Goal: Find specific page/section: Find specific page/section

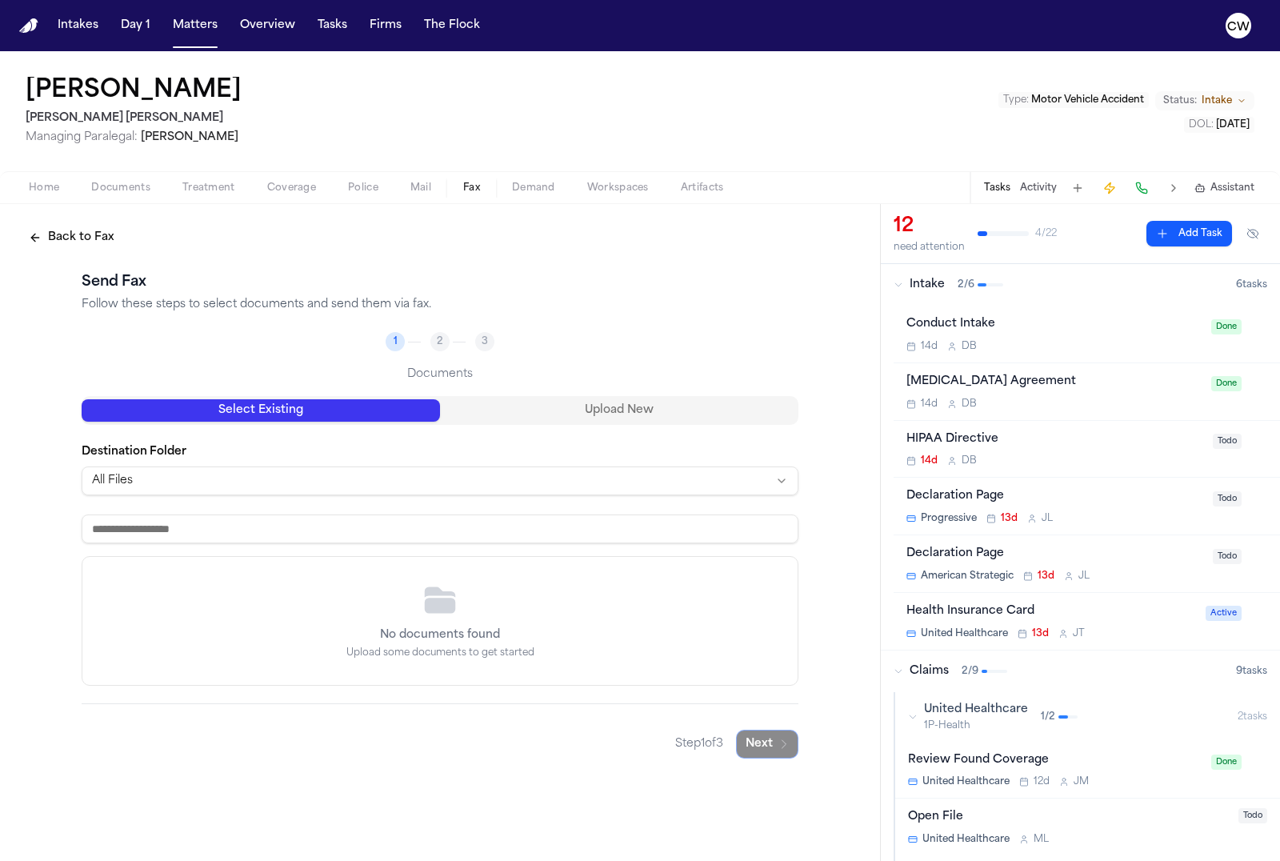
click at [556, 418] on button "Upload New" at bounding box center [619, 410] width 358 height 22
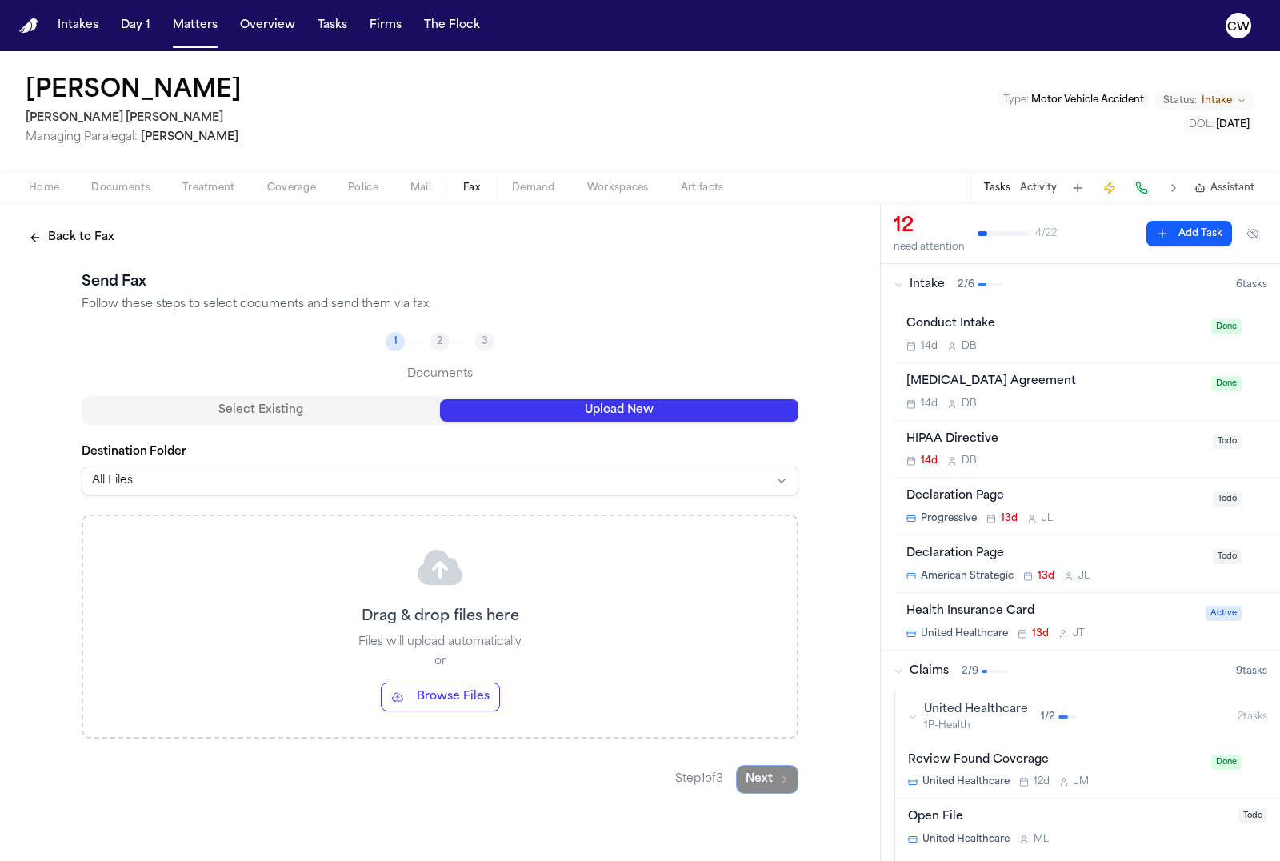
click at [38, 239] on button "Back to Fax" at bounding box center [71, 237] width 105 height 29
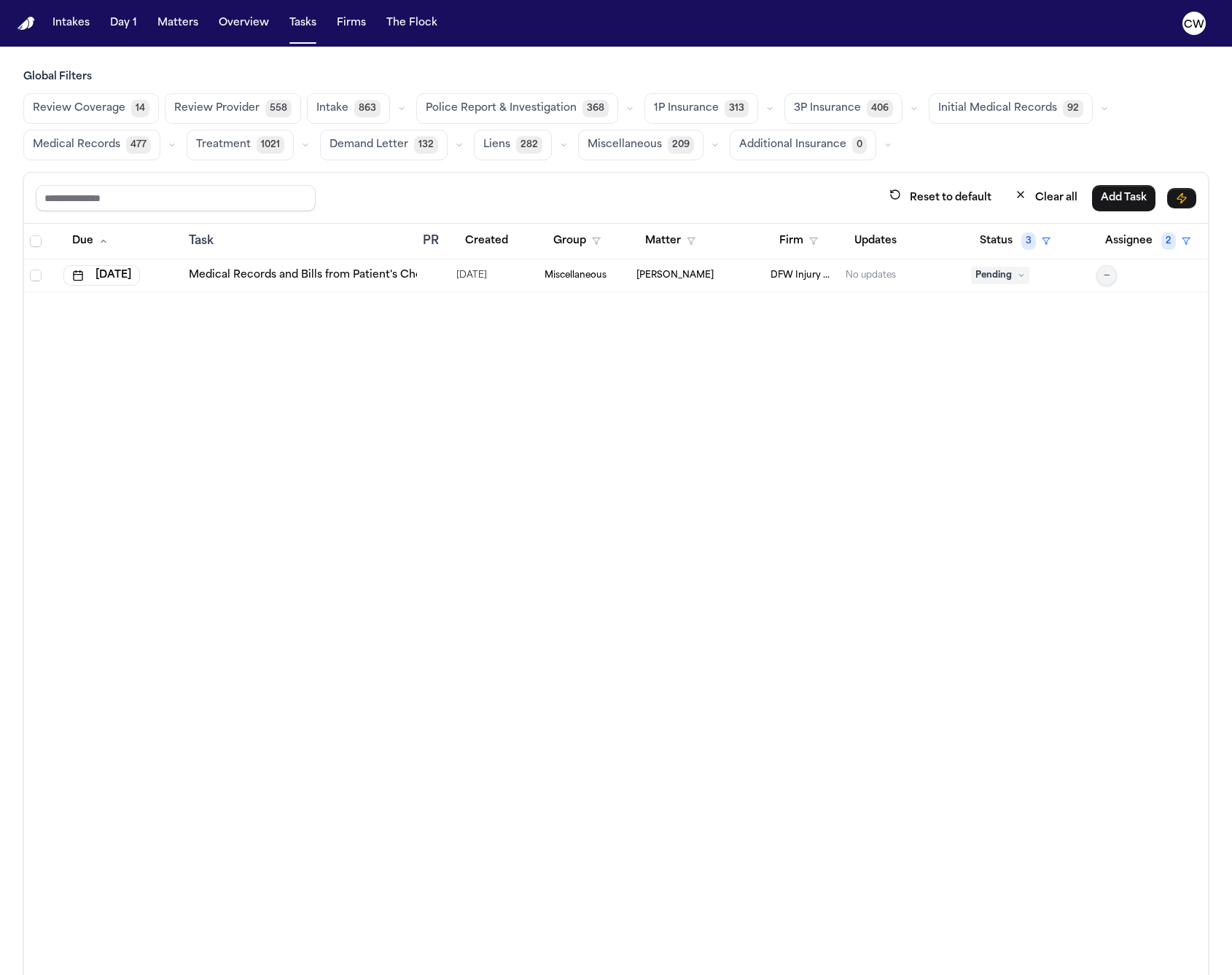
click at [193, 372] on div "Due Task PR Created Group Matter Firm Updates Status 3 Assignee 2 [DATE] Medica…" at bounding box center [615, 631] width 1184 height 815
click at [190, 31] on button "Matters" at bounding box center [178, 23] width 53 height 26
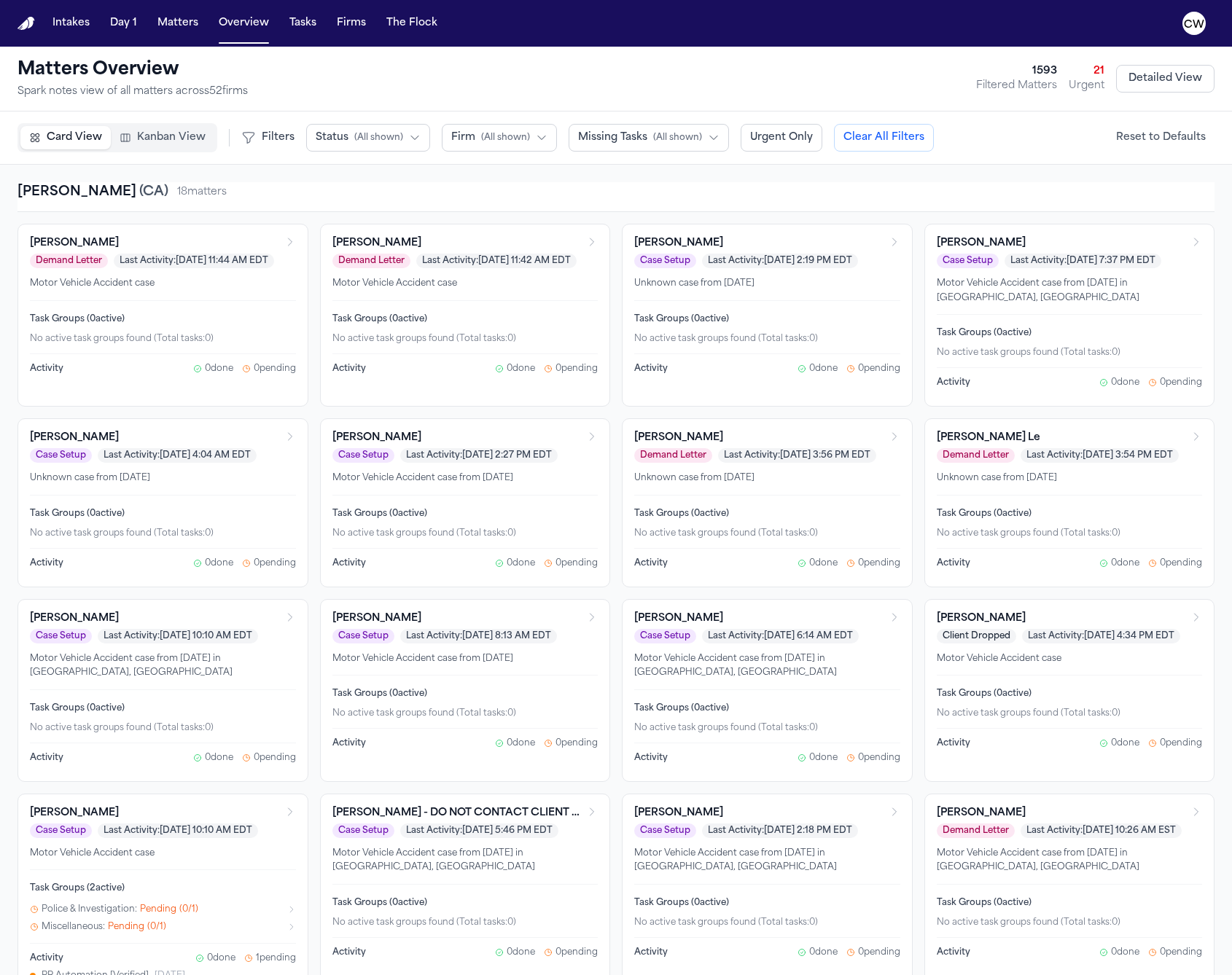
click at [206, 200] on div "[PERSON_NAME] ( [GEOGRAPHIC_DATA] ) 18 matter s" at bounding box center [615, 192] width 1196 height 20
click at [137, 192] on span "( [GEOGRAPHIC_DATA] )" at bounding box center [152, 192] width 32 height 13
click at [253, 133] on div "Filters" at bounding box center [268, 138] width 53 height 15
click at [273, 137] on span "Filters" at bounding box center [278, 138] width 33 height 15
click at [497, 140] on span "( All shown )" at bounding box center [506, 138] width 49 height 12
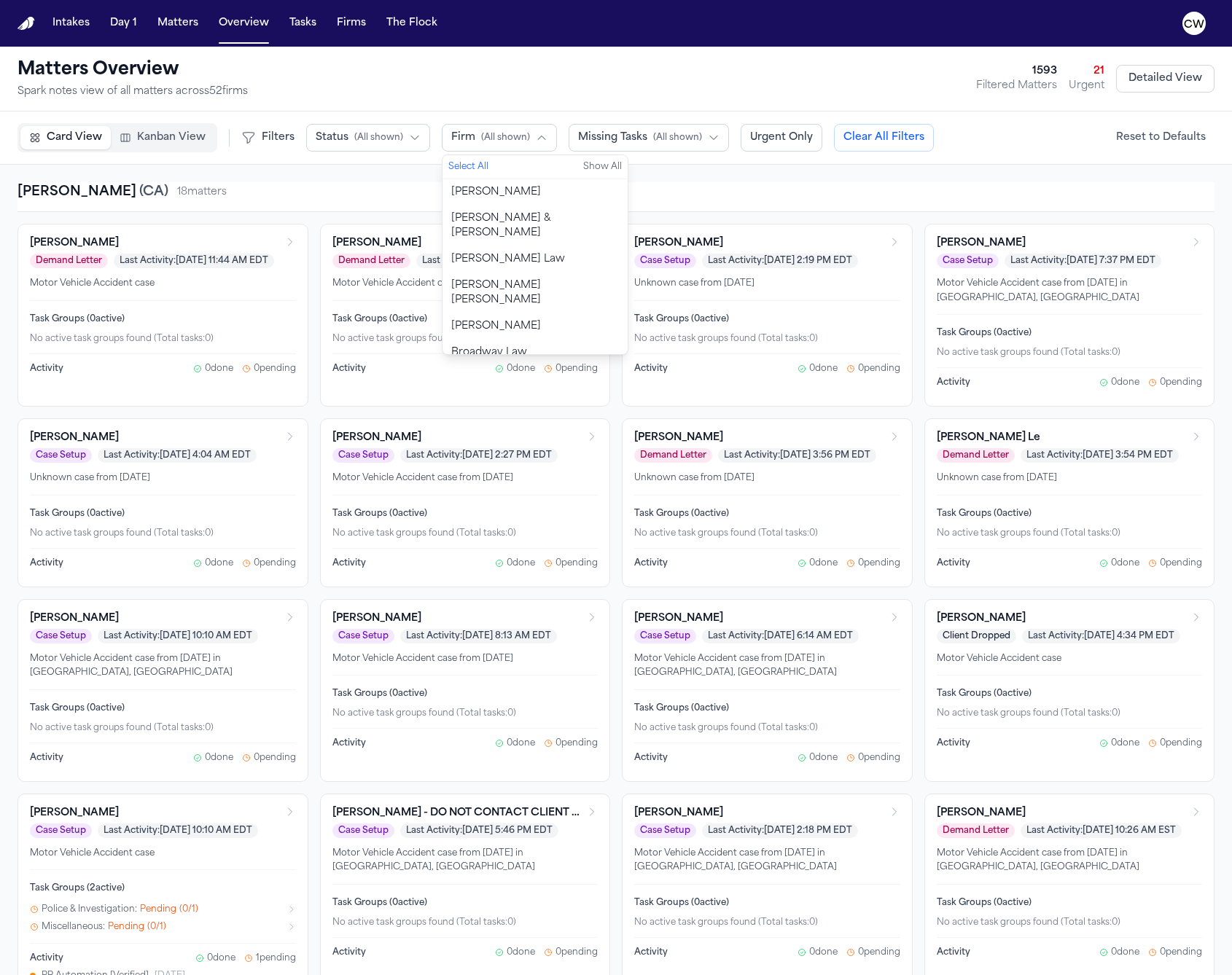
click at [501, 279] on span "[PERSON_NAME] [PERSON_NAME]" at bounding box center [535, 293] width 168 height 29
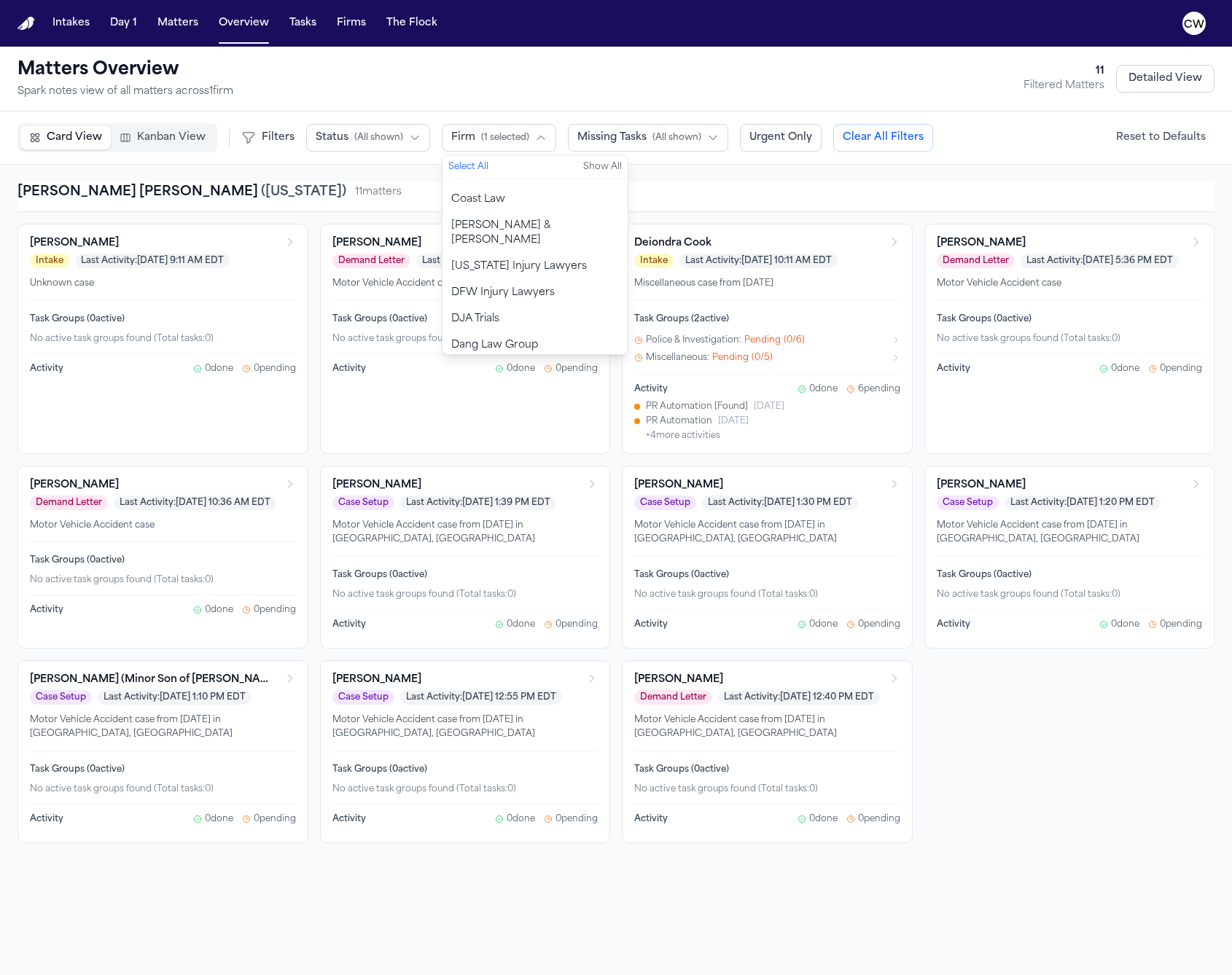
scroll to position [210, 0]
click at [533, 282] on span "DFW Injury Lawyers" at bounding box center [503, 289] width 104 height 15
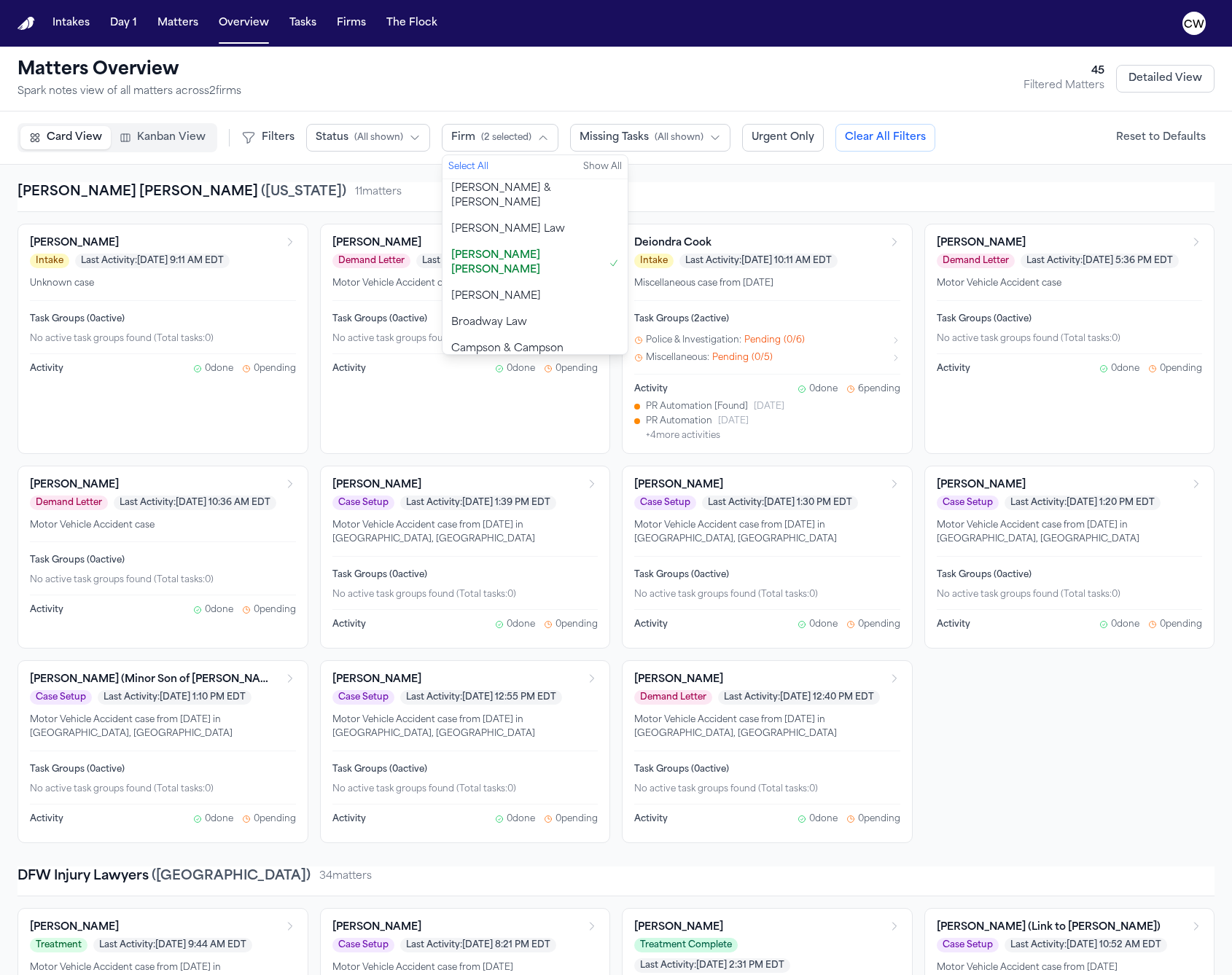
scroll to position [0, 0]
click at [556, 272] on button "[PERSON_NAME] [PERSON_NAME]" at bounding box center [535, 292] width 185 height 41
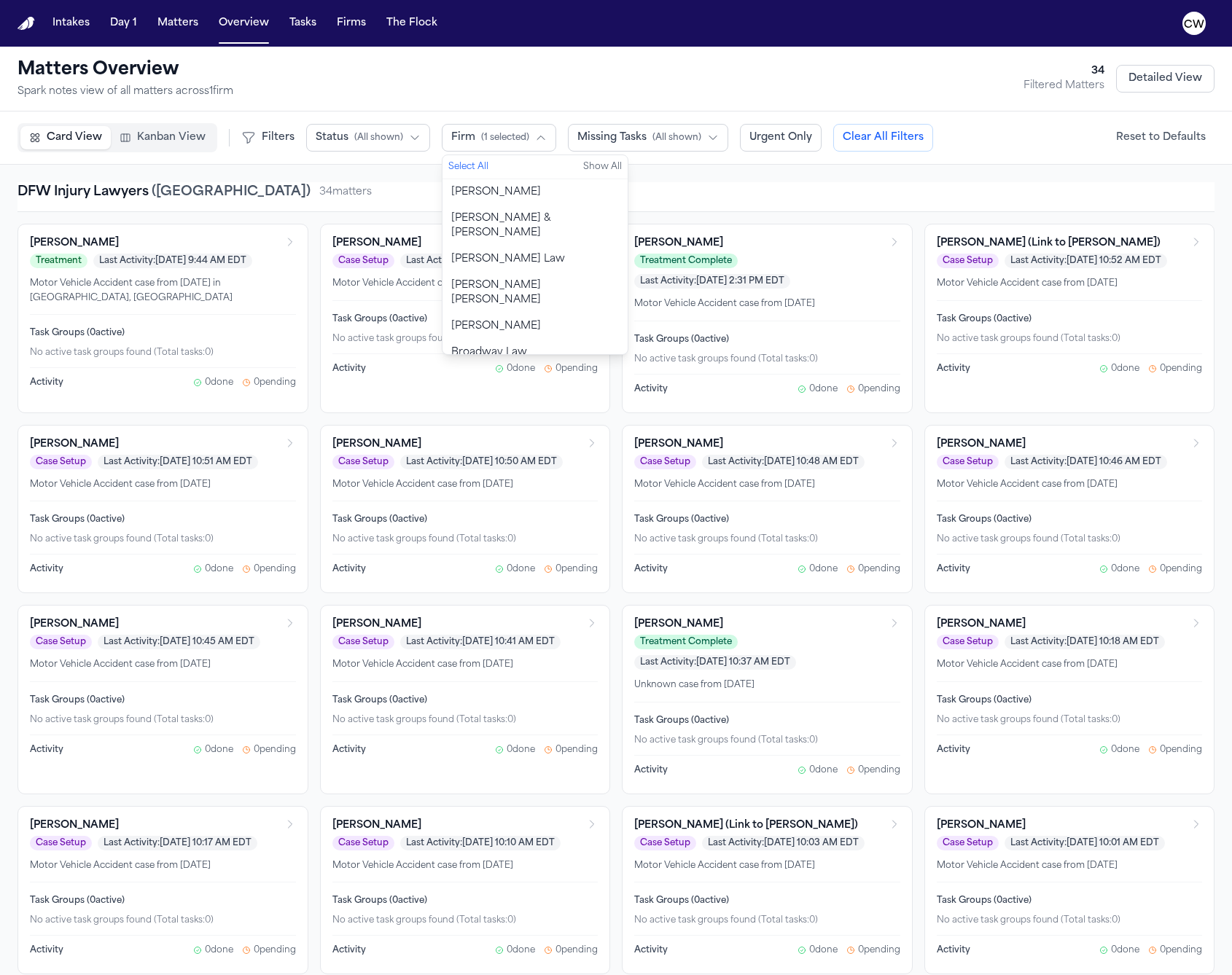
click at [670, 202] on div "DFW Injury Lawyers ( [GEOGRAPHIC_DATA] ) 34 matter s" at bounding box center [615, 197] width 1196 height 30
click at [180, 148] on button "Kanban View" at bounding box center [163, 138] width 104 height 24
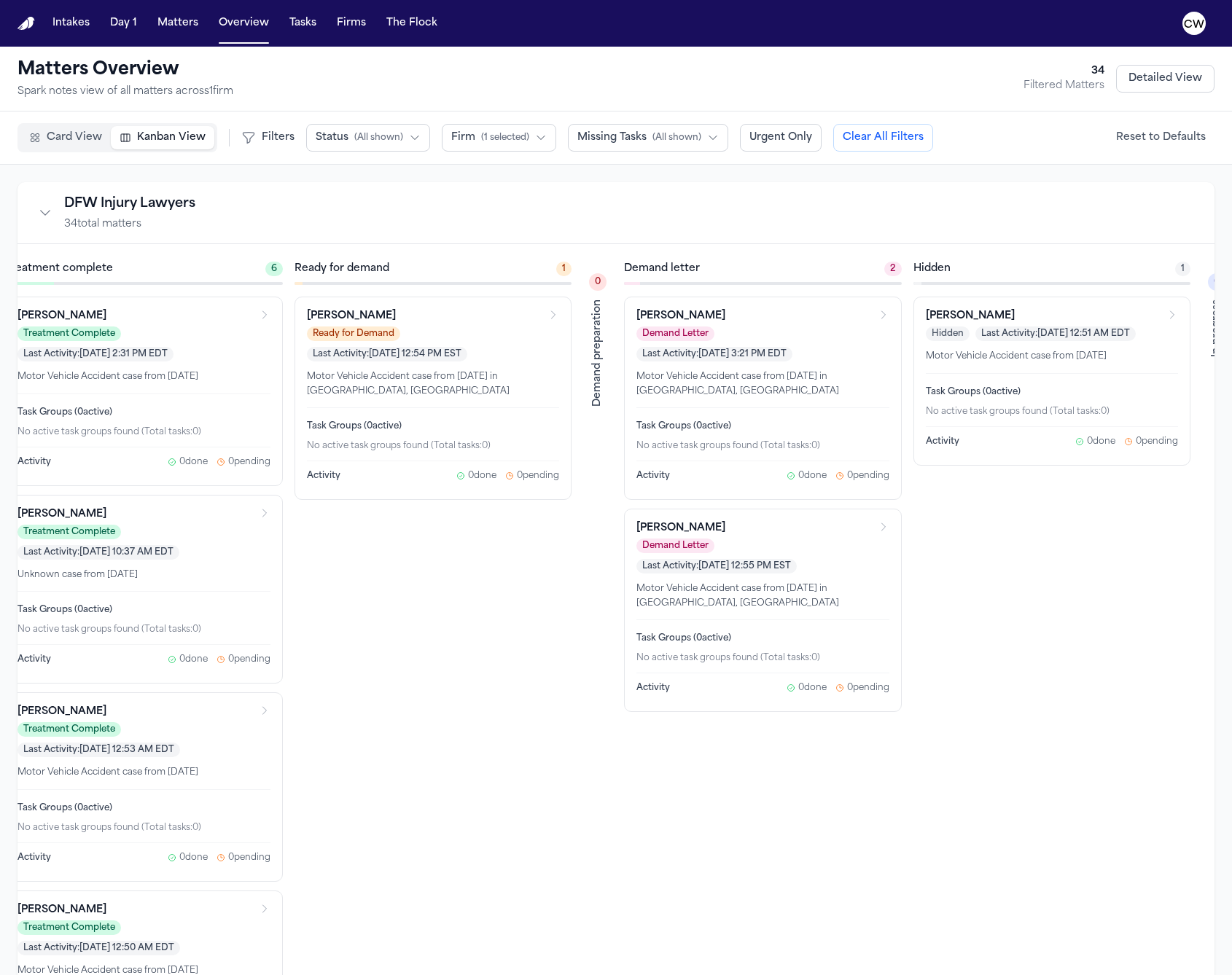
drag, startPoint x: 1147, startPoint y: 595, endPoint x: 715, endPoint y: 605, distance: 432.1
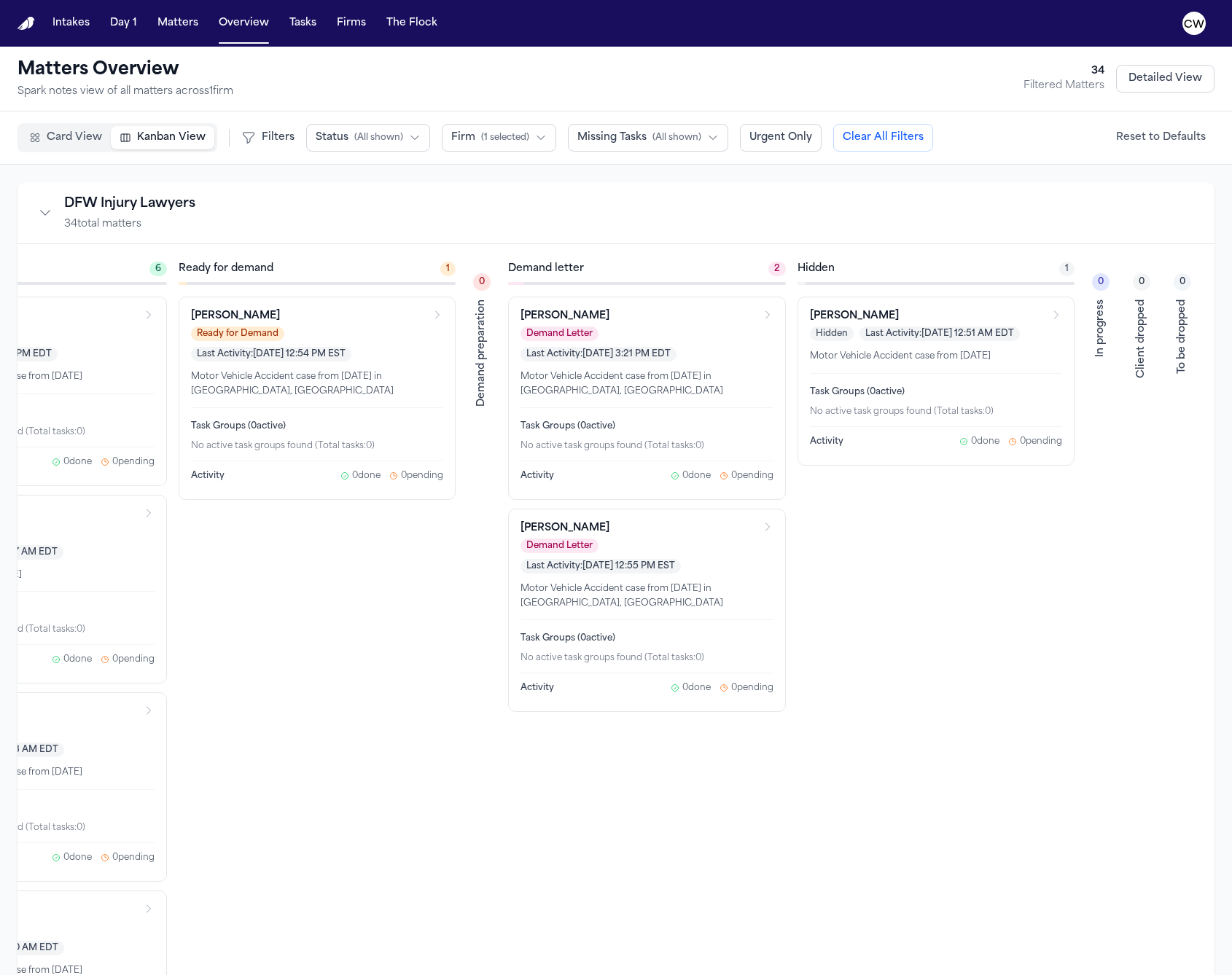
scroll to position [0, 1114]
click at [1144, 334] on div "Client dropped" at bounding box center [1142, 339] width 15 height 78
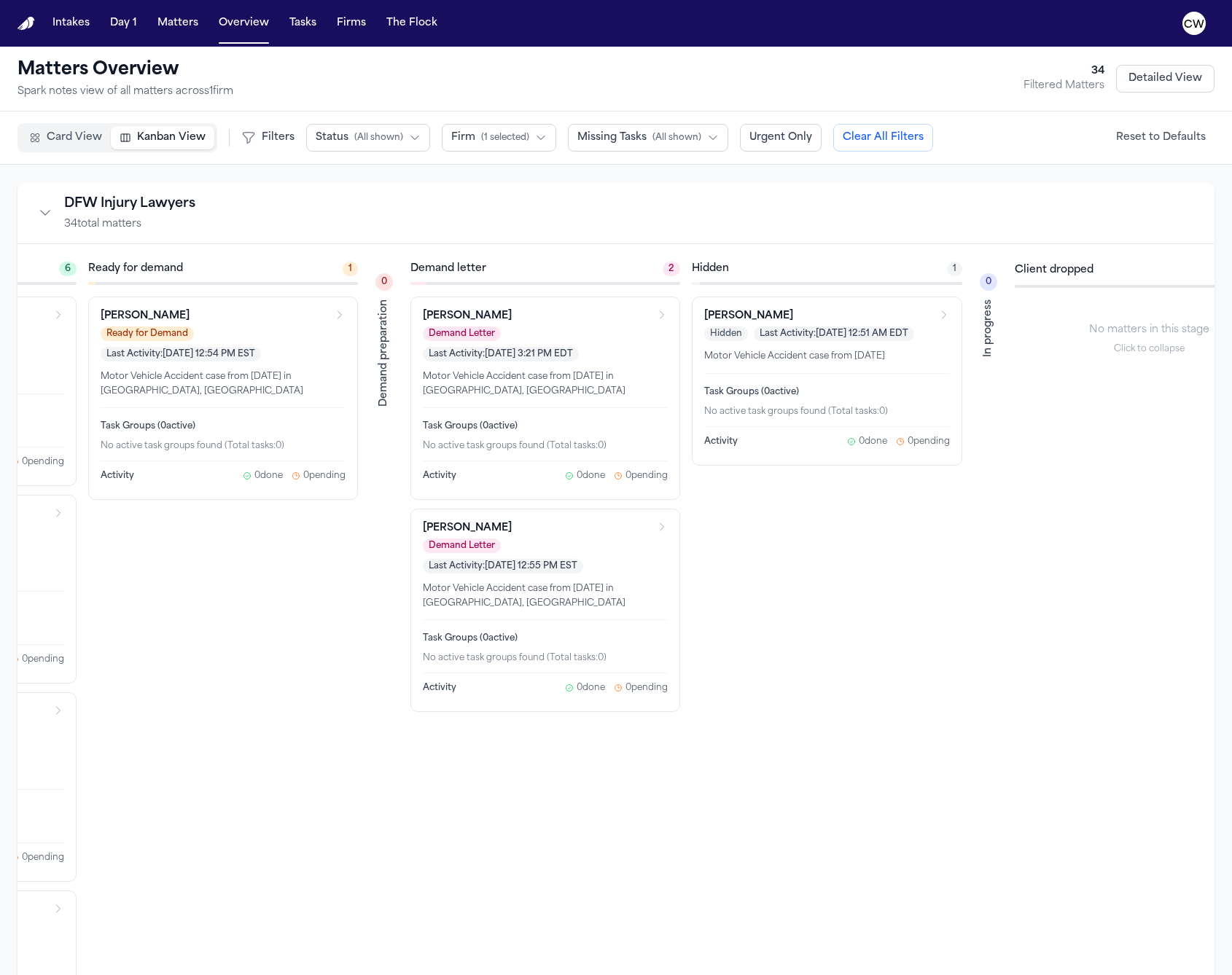
click at [996, 315] on div "In progress" at bounding box center [989, 328] width 15 height 57
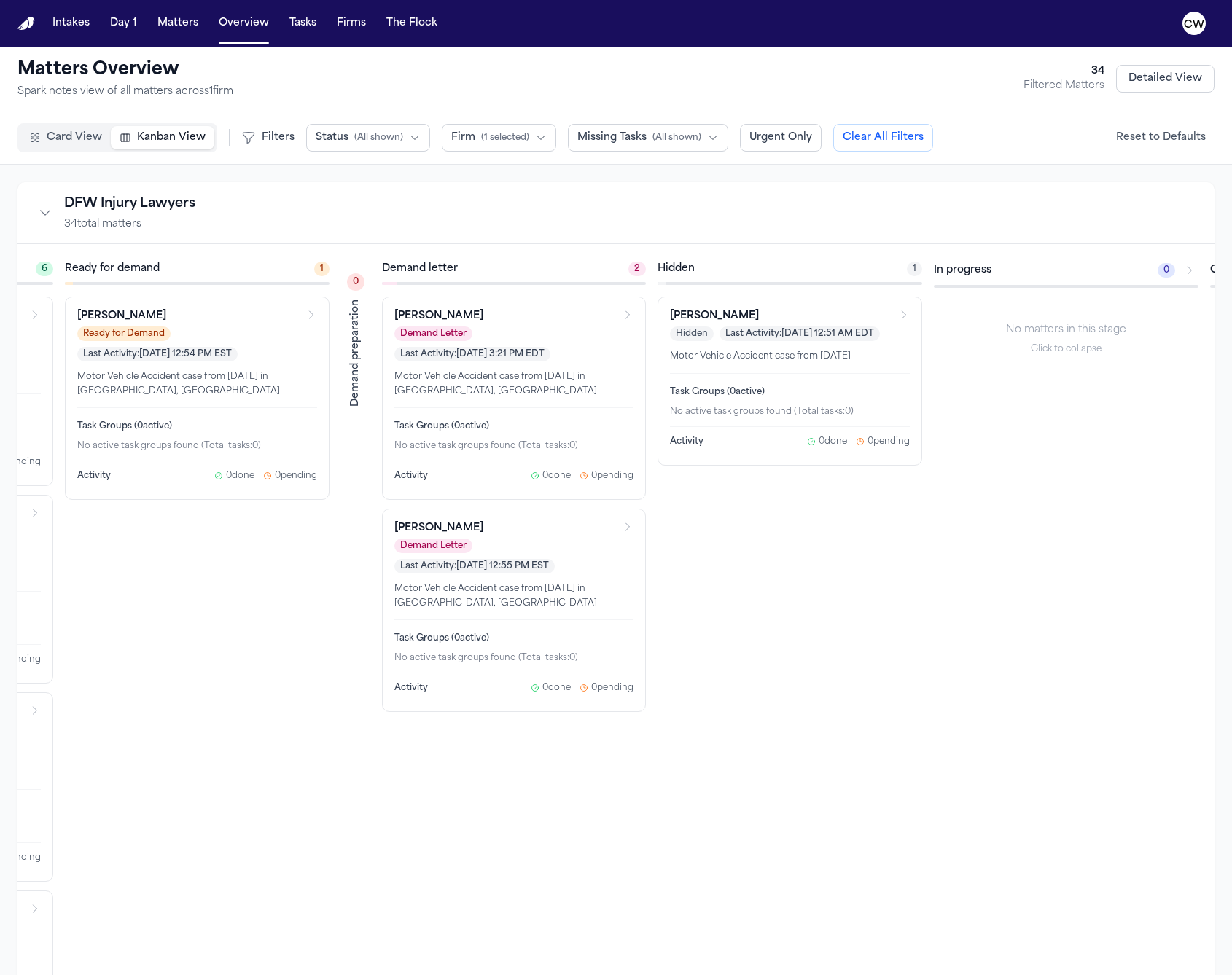
click at [1040, 272] on div "In progress 0" at bounding box center [1066, 270] width 264 height 17
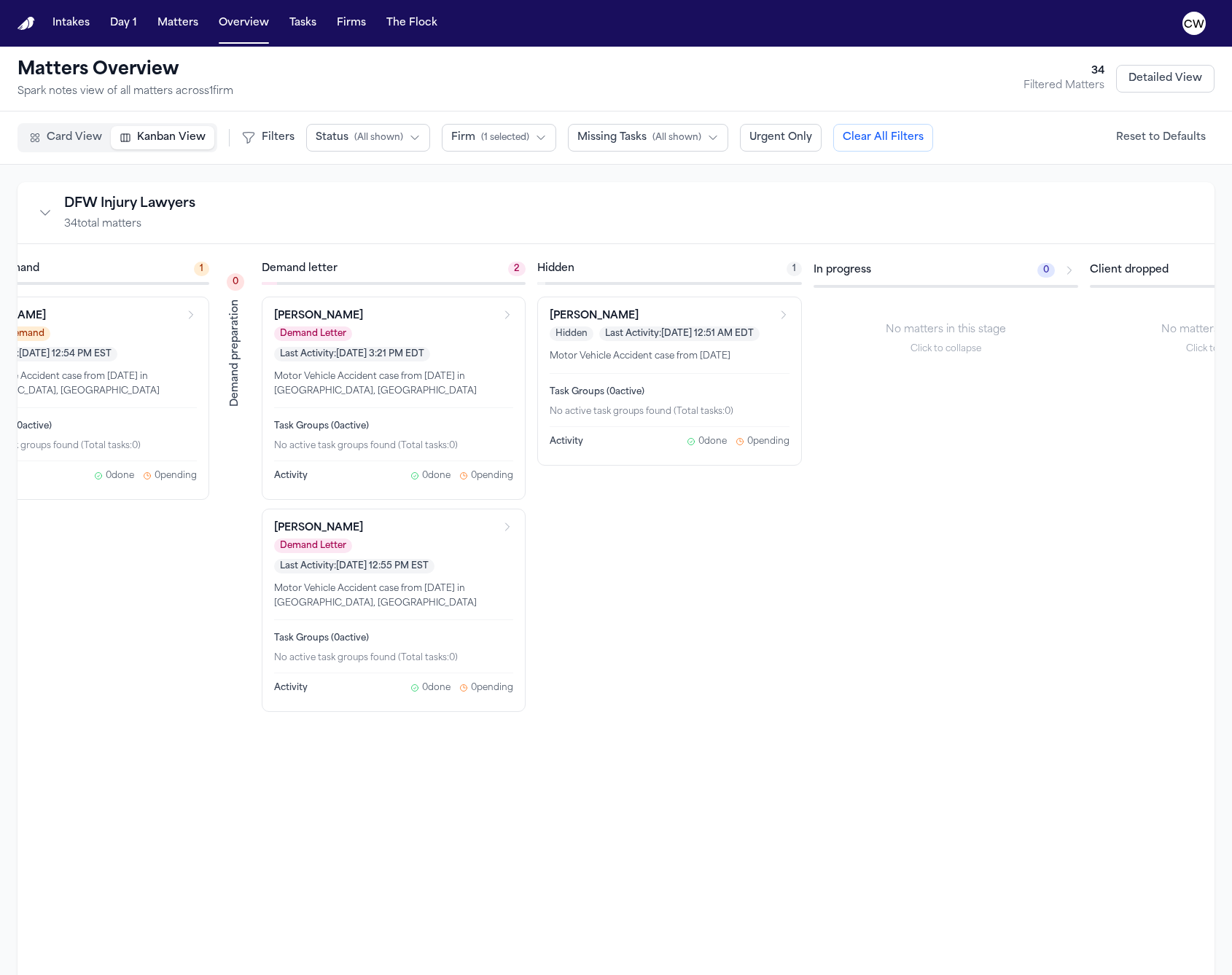
scroll to position [0, 1285]
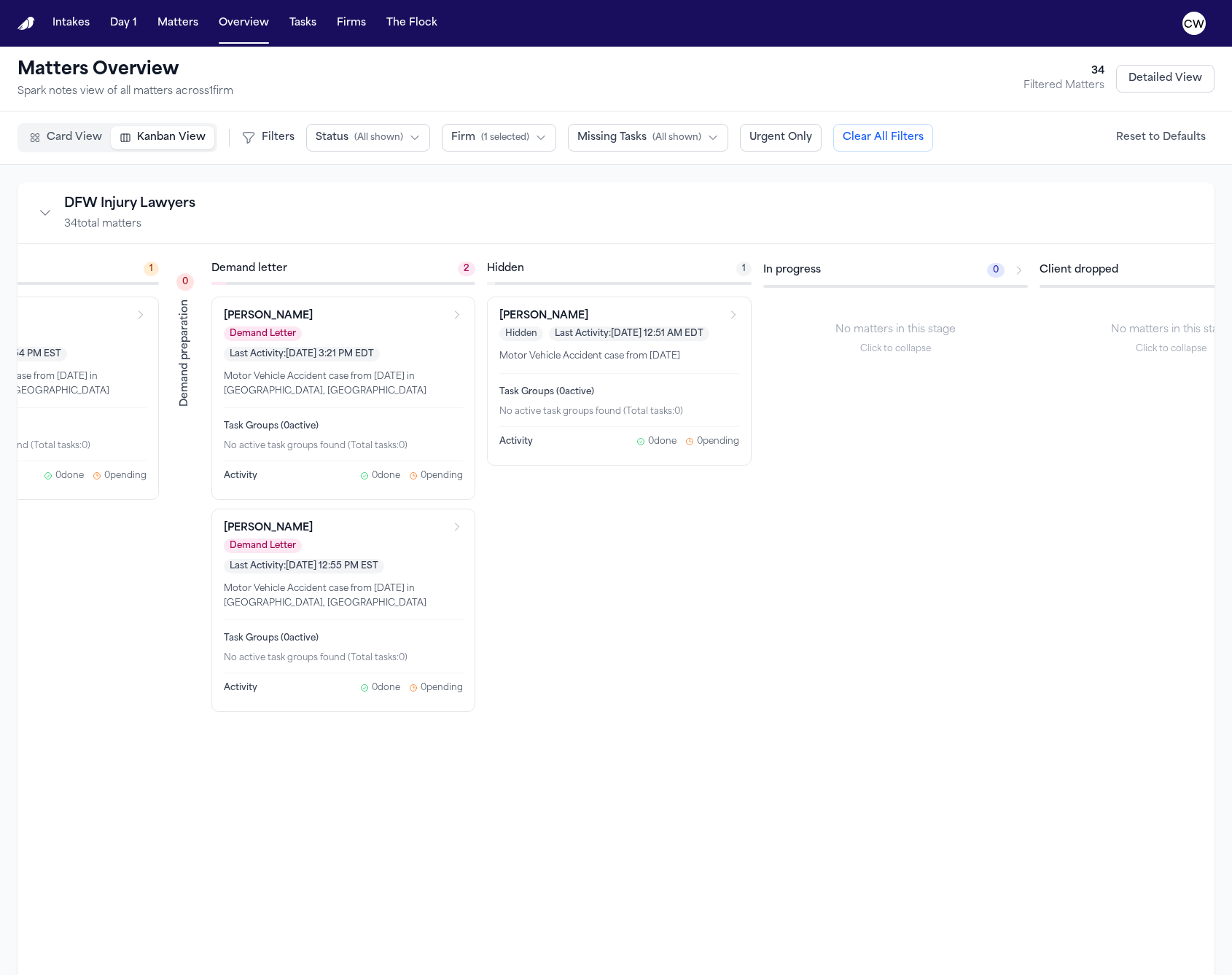
click at [1025, 272] on icon "Collapse empty column" at bounding box center [1019, 270] width 12 height 12
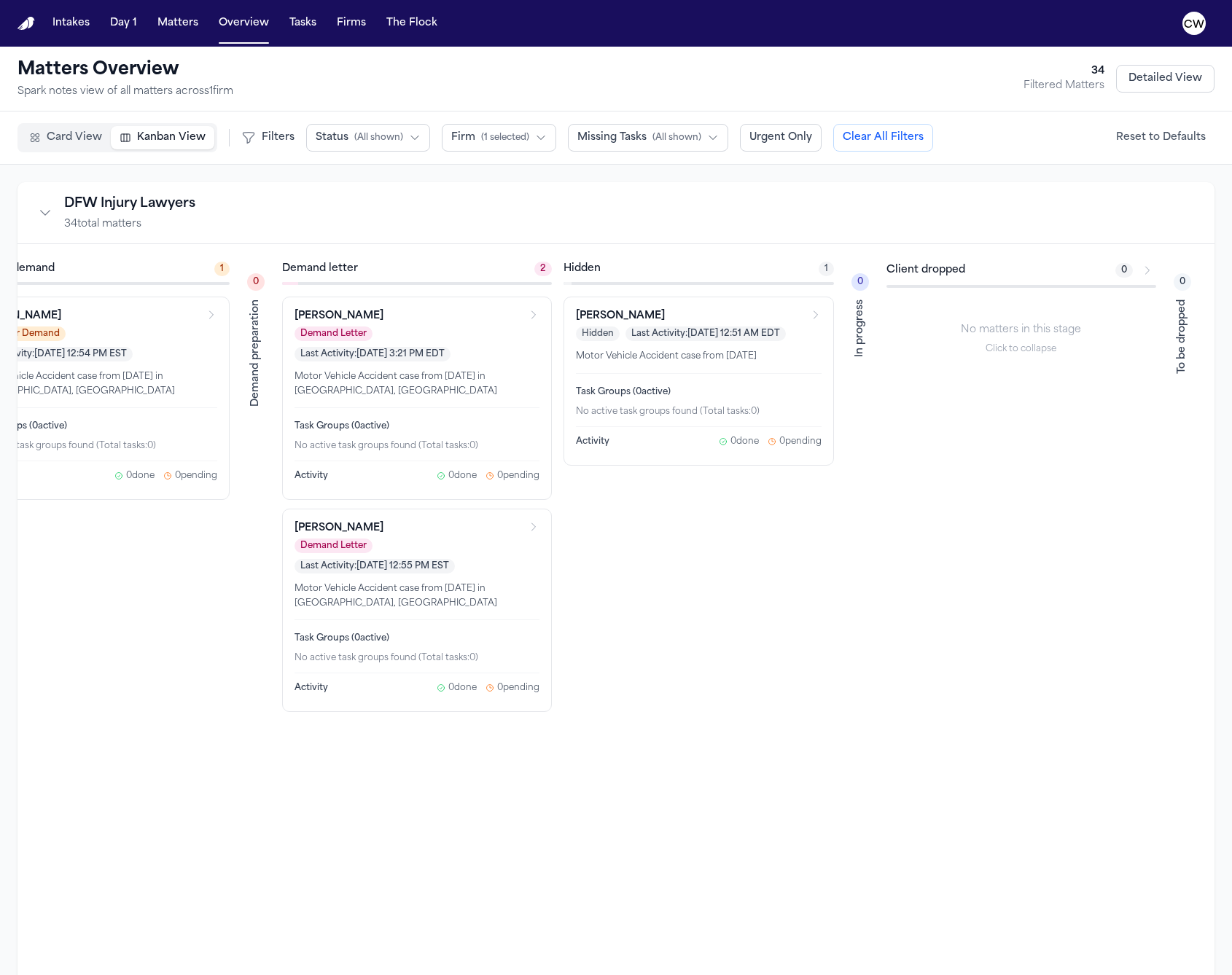
click at [1153, 270] on icon "Collapse empty column" at bounding box center [1147, 270] width 12 height 12
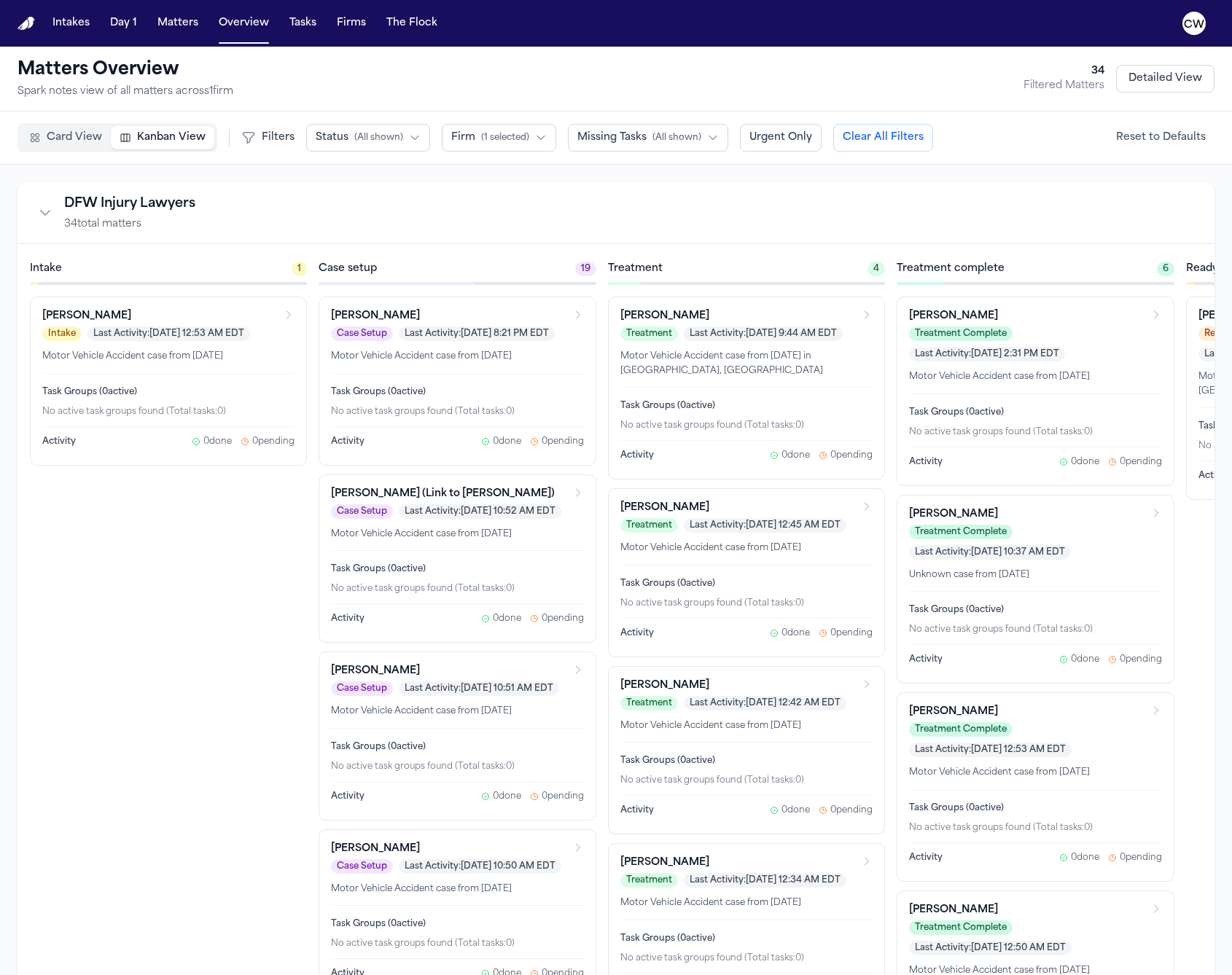
scroll to position [0, 0]
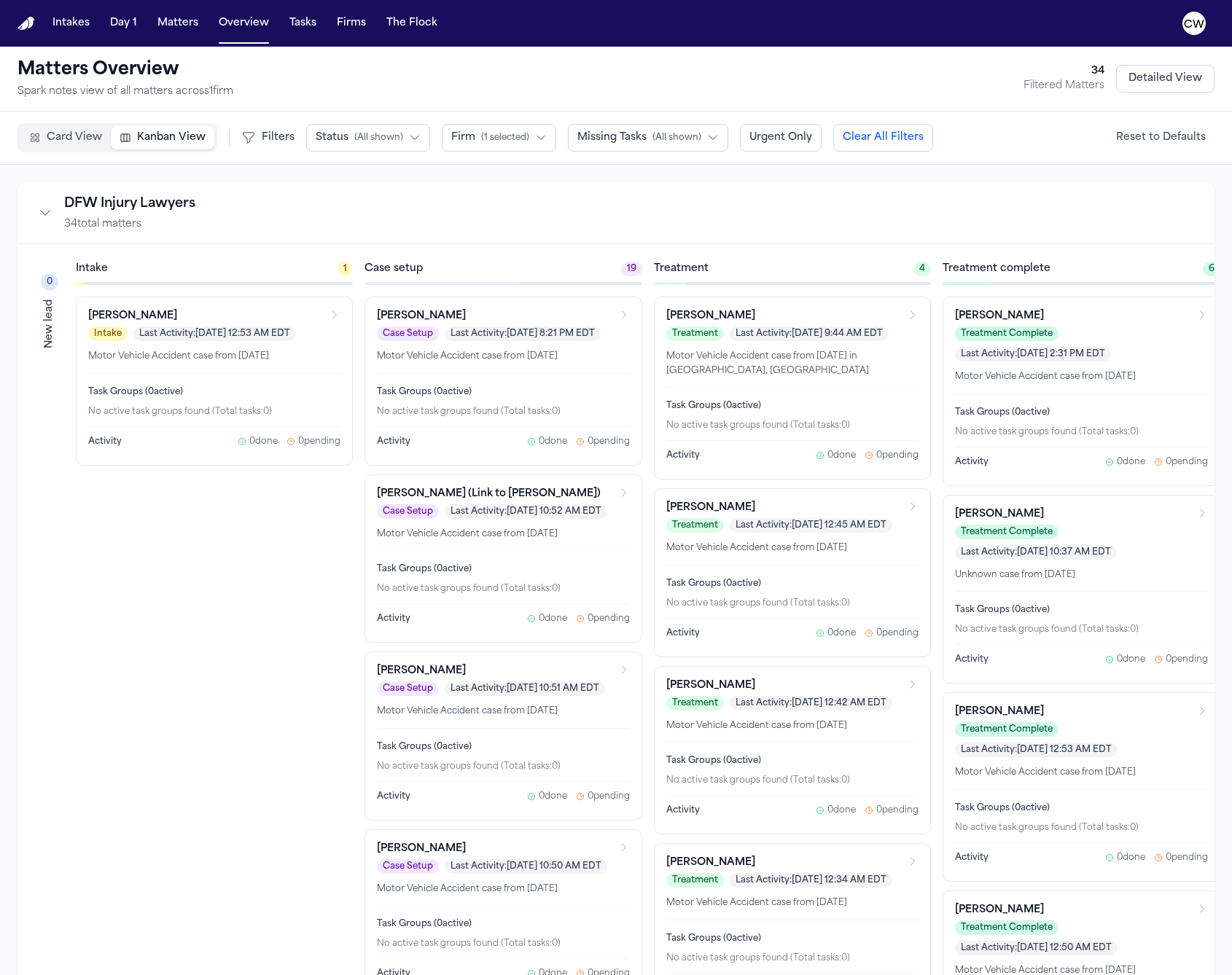
click at [50, 215] on icon "Collapse firm" at bounding box center [46, 213] width 15 height 15
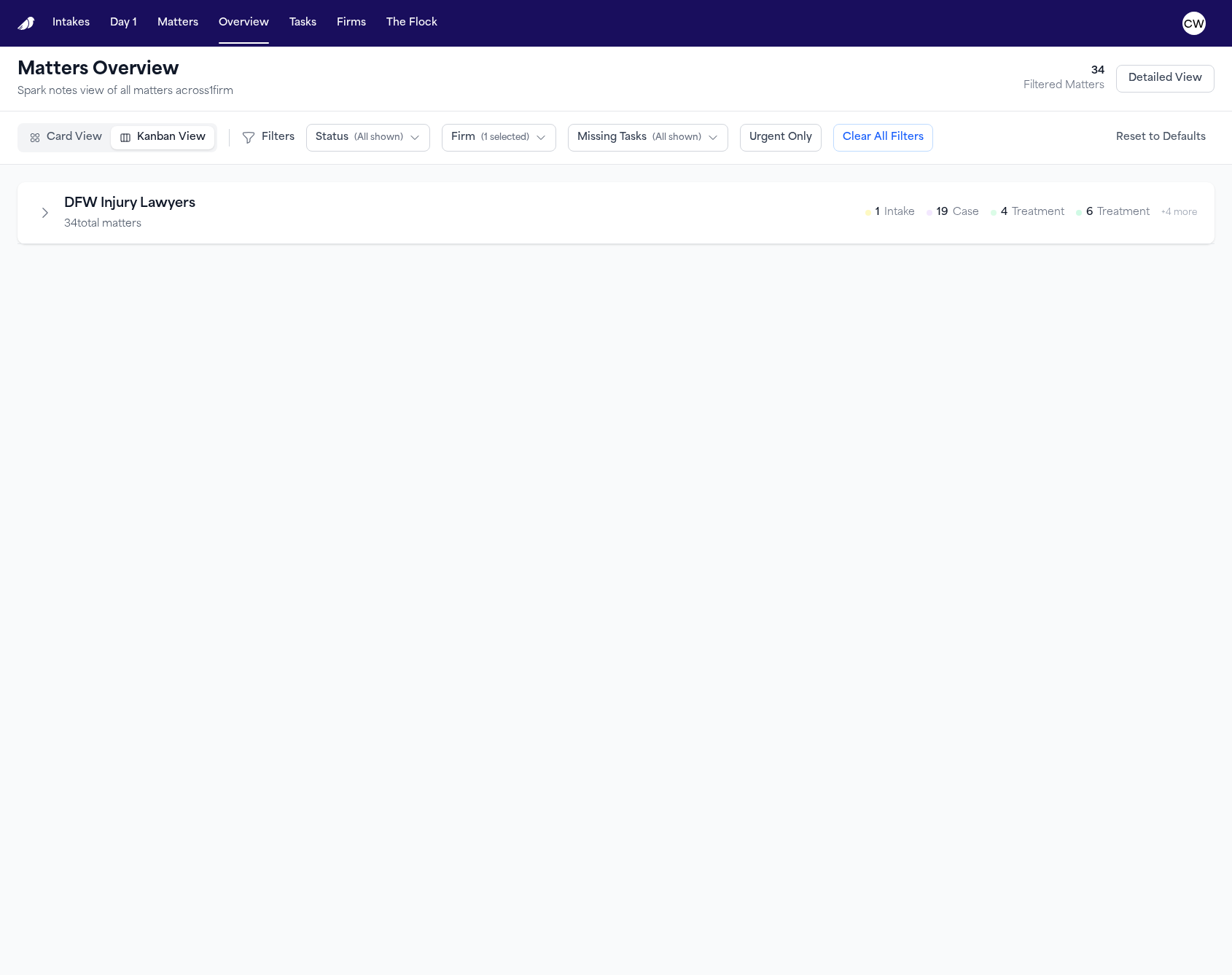
click at [50, 215] on icon "Expand firm" at bounding box center [46, 213] width 15 height 15
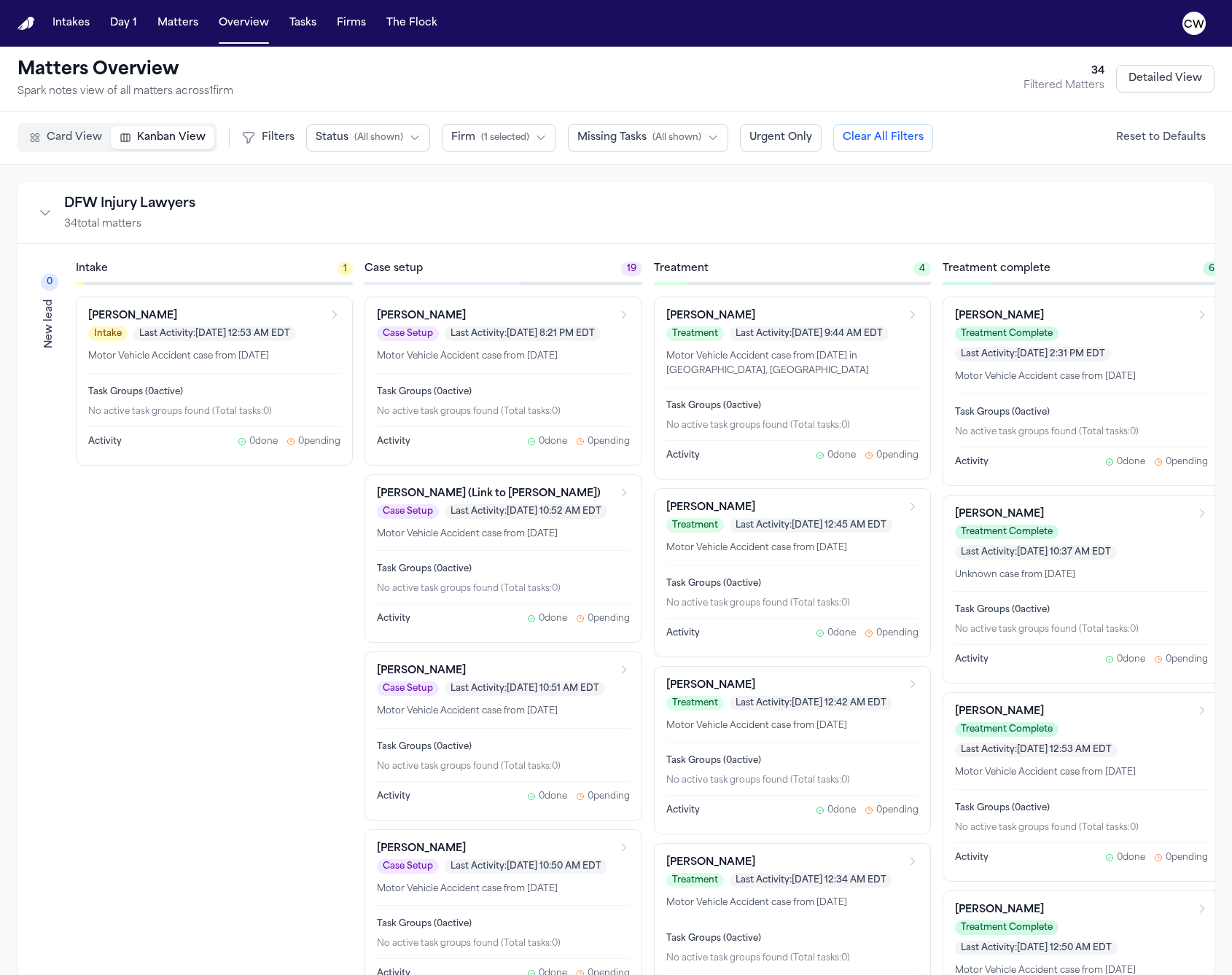
click at [79, 142] on span "Card View" at bounding box center [74, 138] width 56 height 15
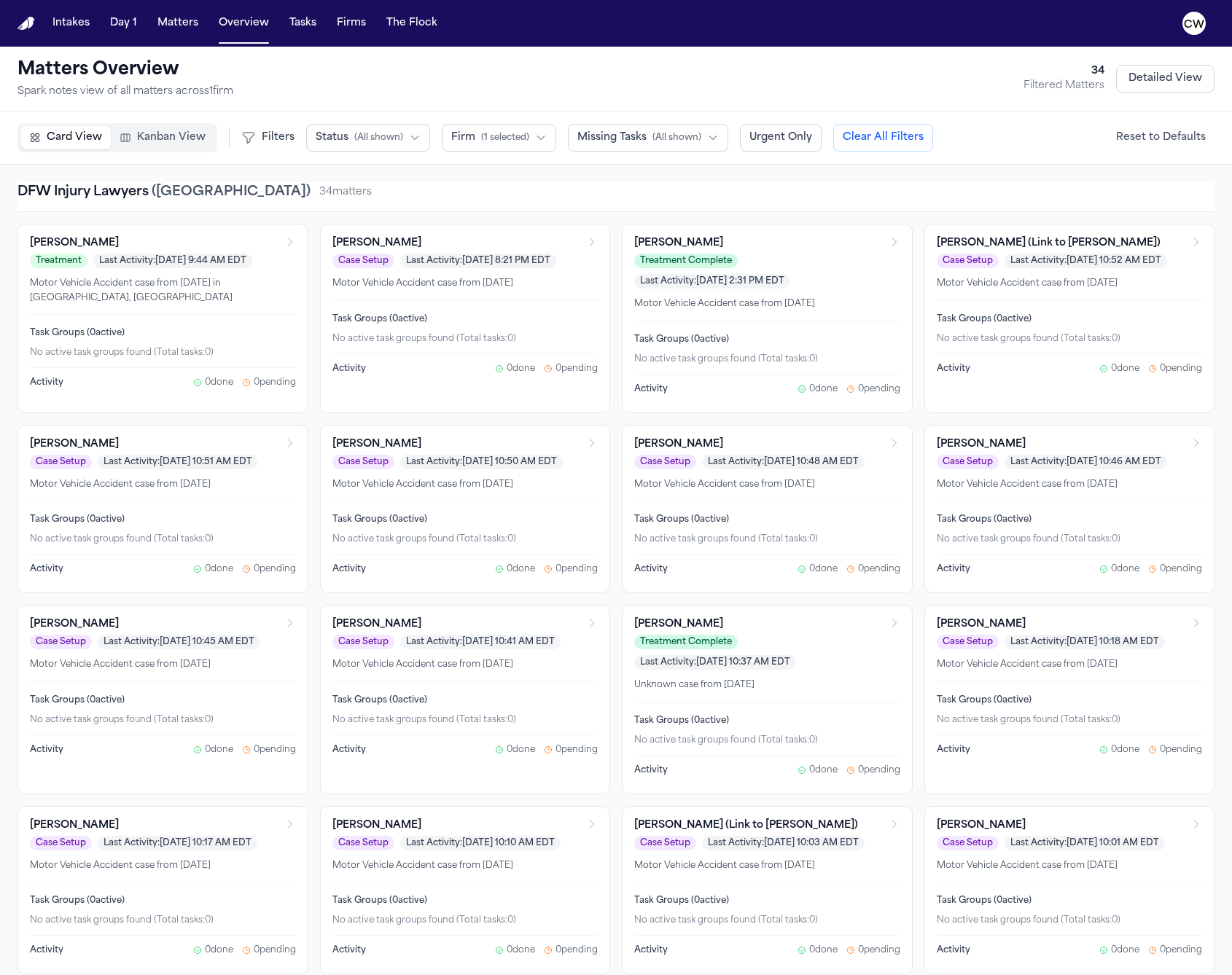
click at [355, 152] on div "Card View Kanban View Filters Status ( All shown ) Firm ( 1 selected ) Missing …" at bounding box center [616, 138] width 1232 height 53
click at [354, 152] on div "Card View Kanban View Filters Status ( All shown ) Firm ( 1 selected ) Missing …" at bounding box center [616, 138] width 1232 height 53
click at [395, 145] on button "Status ( All shown )" at bounding box center [368, 138] width 124 height 27
click at [416, 134] on button "Status ( All shown )" at bounding box center [368, 138] width 124 height 27
click at [518, 133] on span "( 1 selected )" at bounding box center [505, 138] width 48 height 12
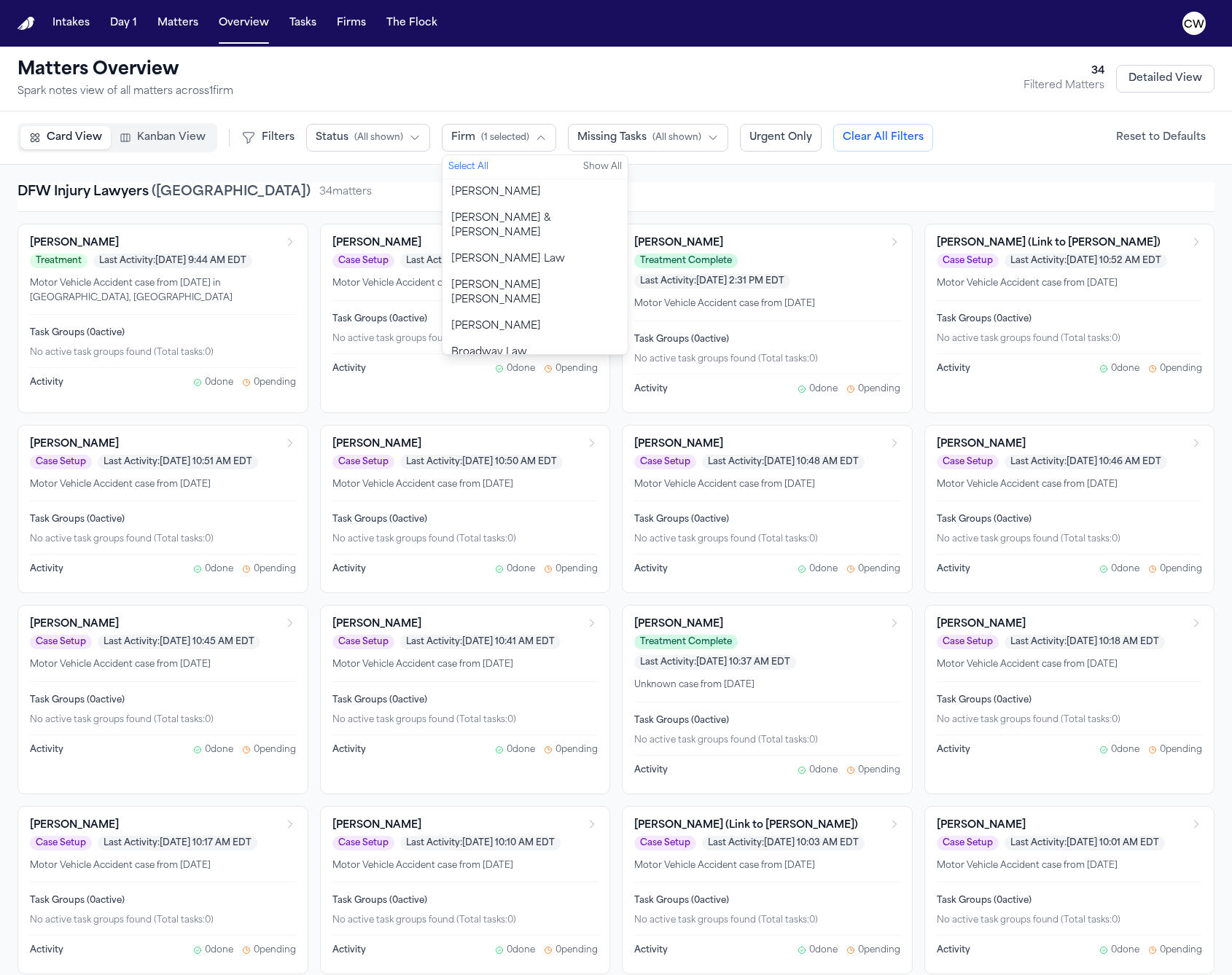
click at [518, 133] on span "( 1 selected )" at bounding box center [505, 138] width 48 height 12
click at [535, 138] on icon "button" at bounding box center [540, 138] width 12 height 12
click at [370, 133] on span "( All shown )" at bounding box center [379, 138] width 49 height 12
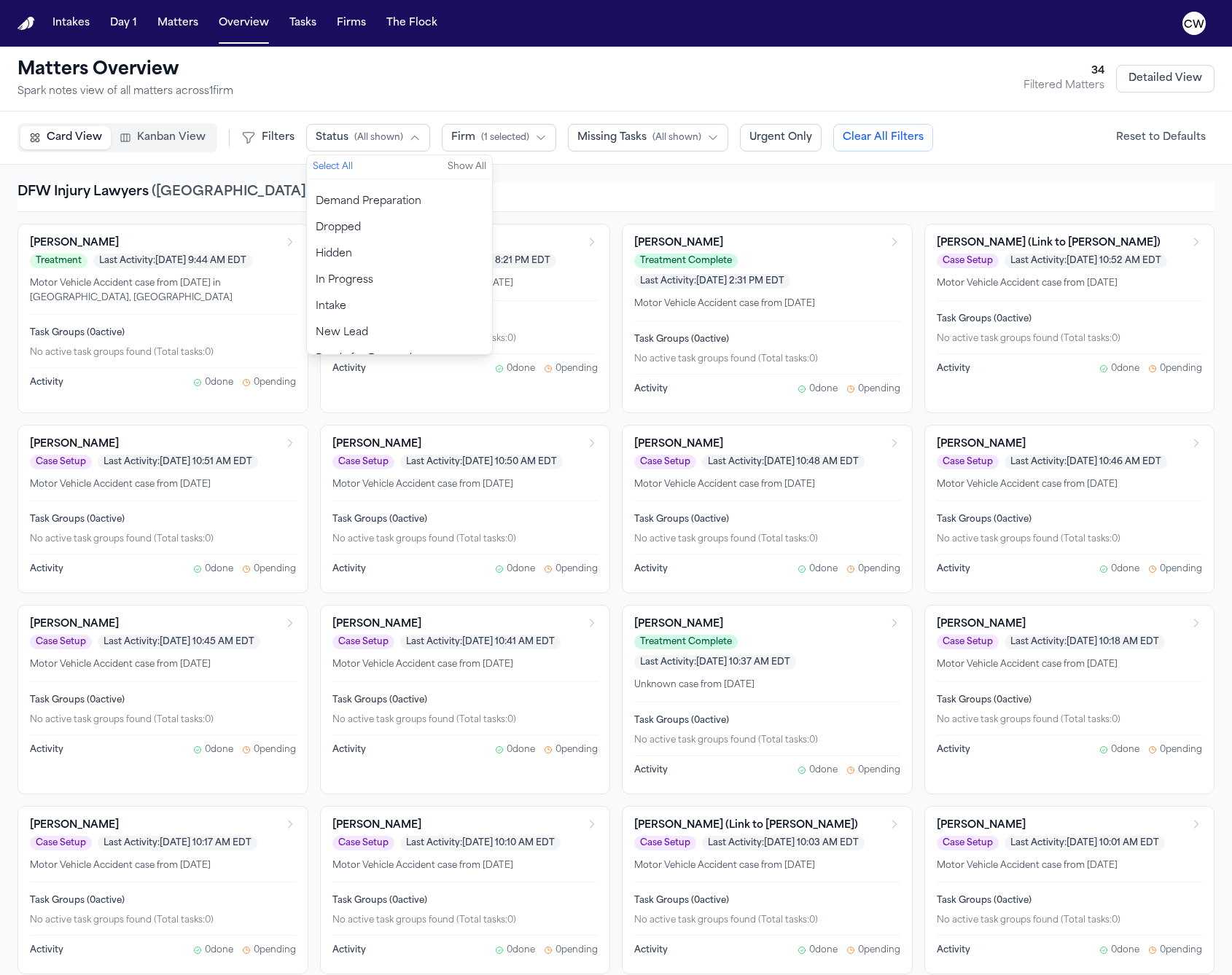
scroll to position [99, 0]
click at [486, 133] on span "( 1 selected )" at bounding box center [505, 138] width 48 height 12
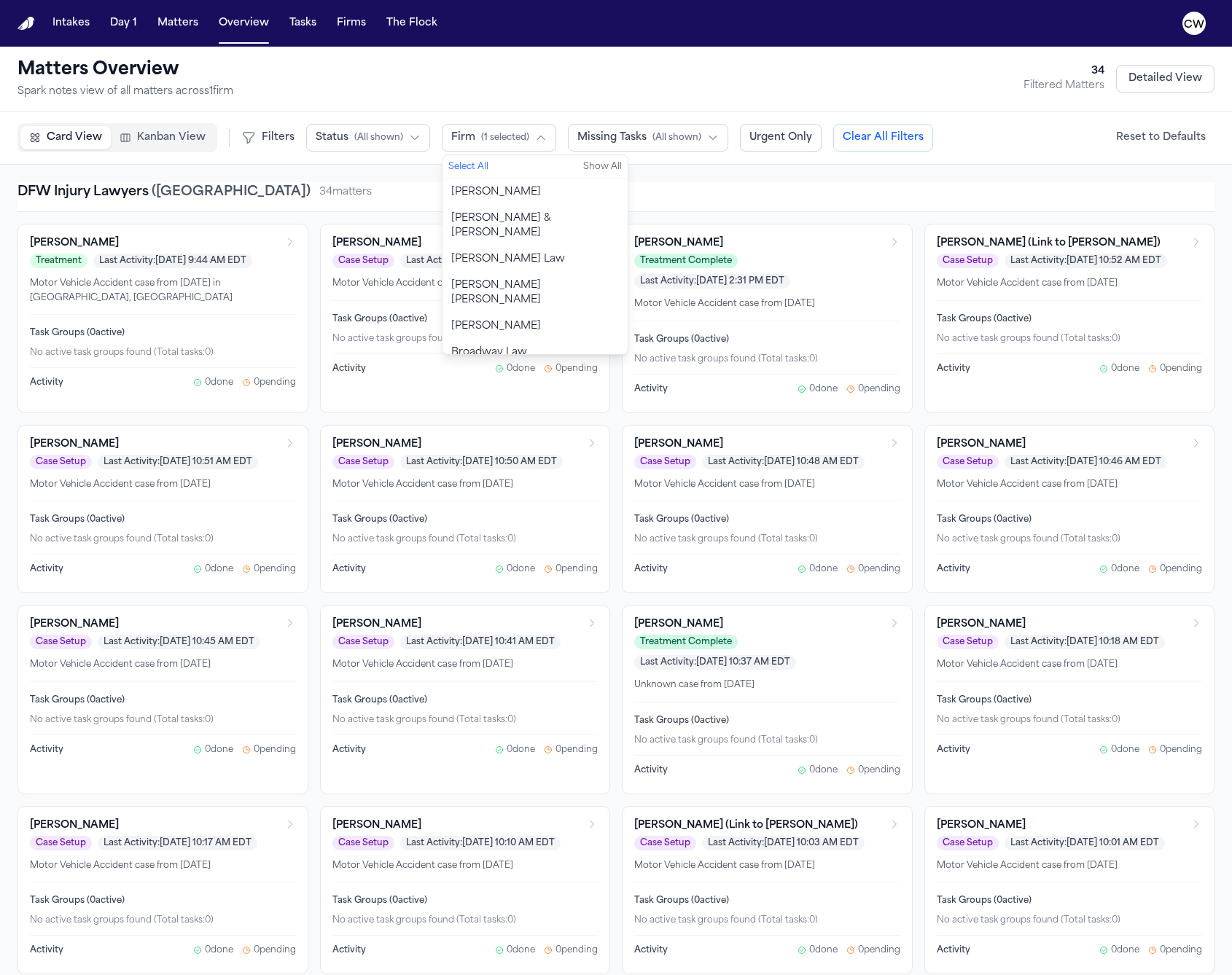
click at [478, 252] on span "[PERSON_NAME] Law" at bounding box center [508, 260] width 114 height 15
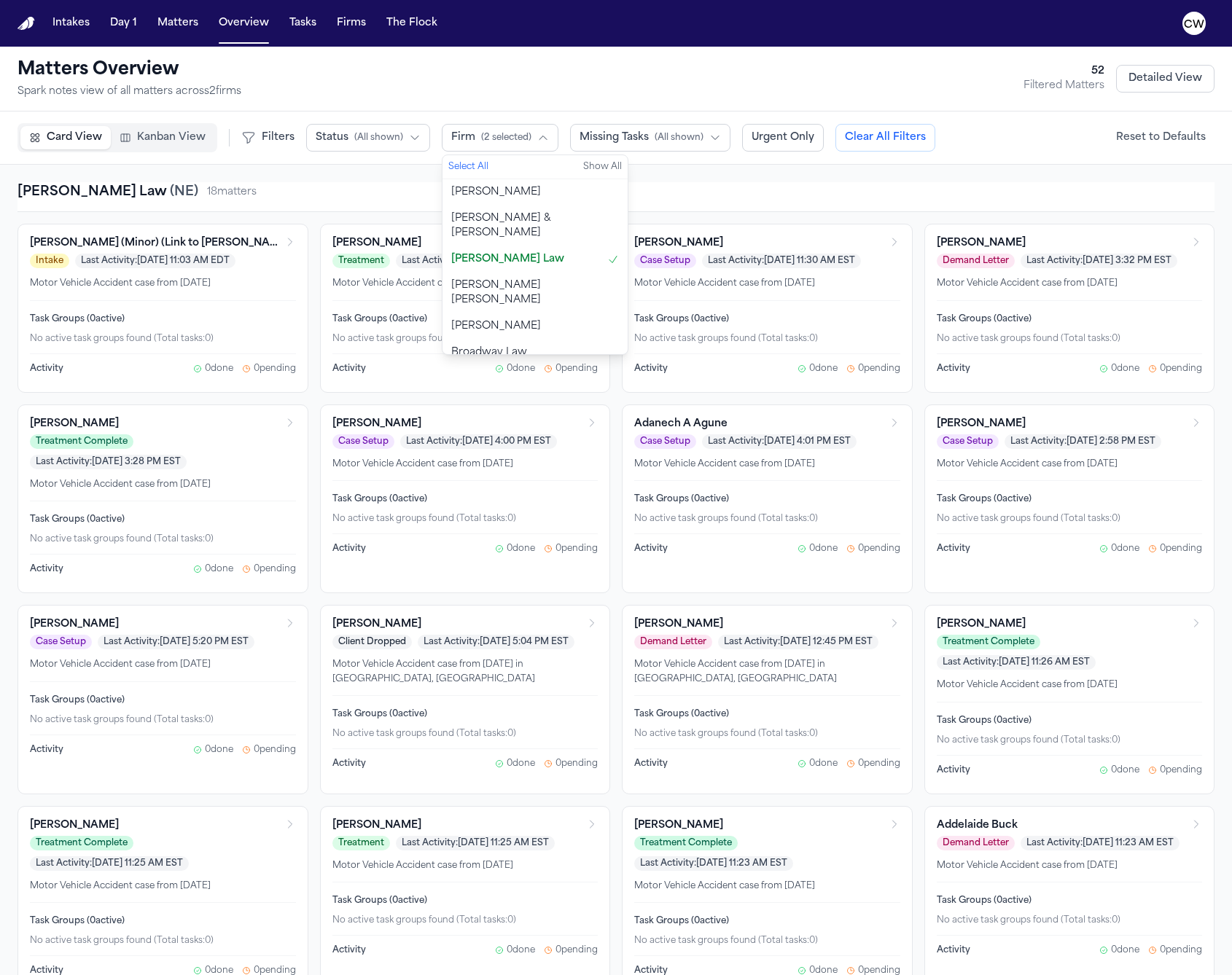
click at [348, 182] on div "[PERSON_NAME] Law ( [GEOGRAPHIC_DATA] ) 18 matter s" at bounding box center [615, 192] width 1196 height 20
click at [153, 144] on span "Kanban View" at bounding box center [170, 138] width 68 height 15
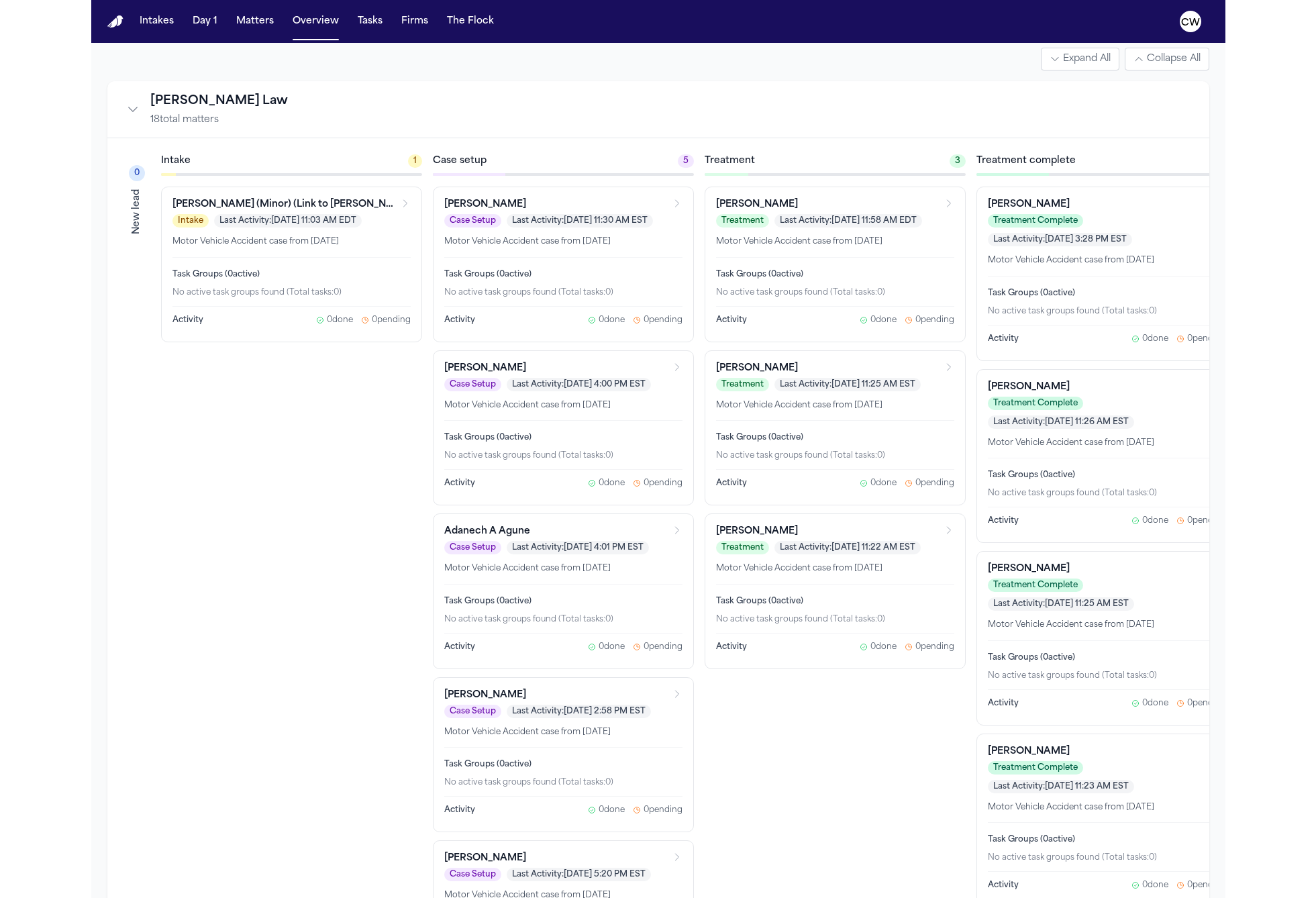
scroll to position [0, 0]
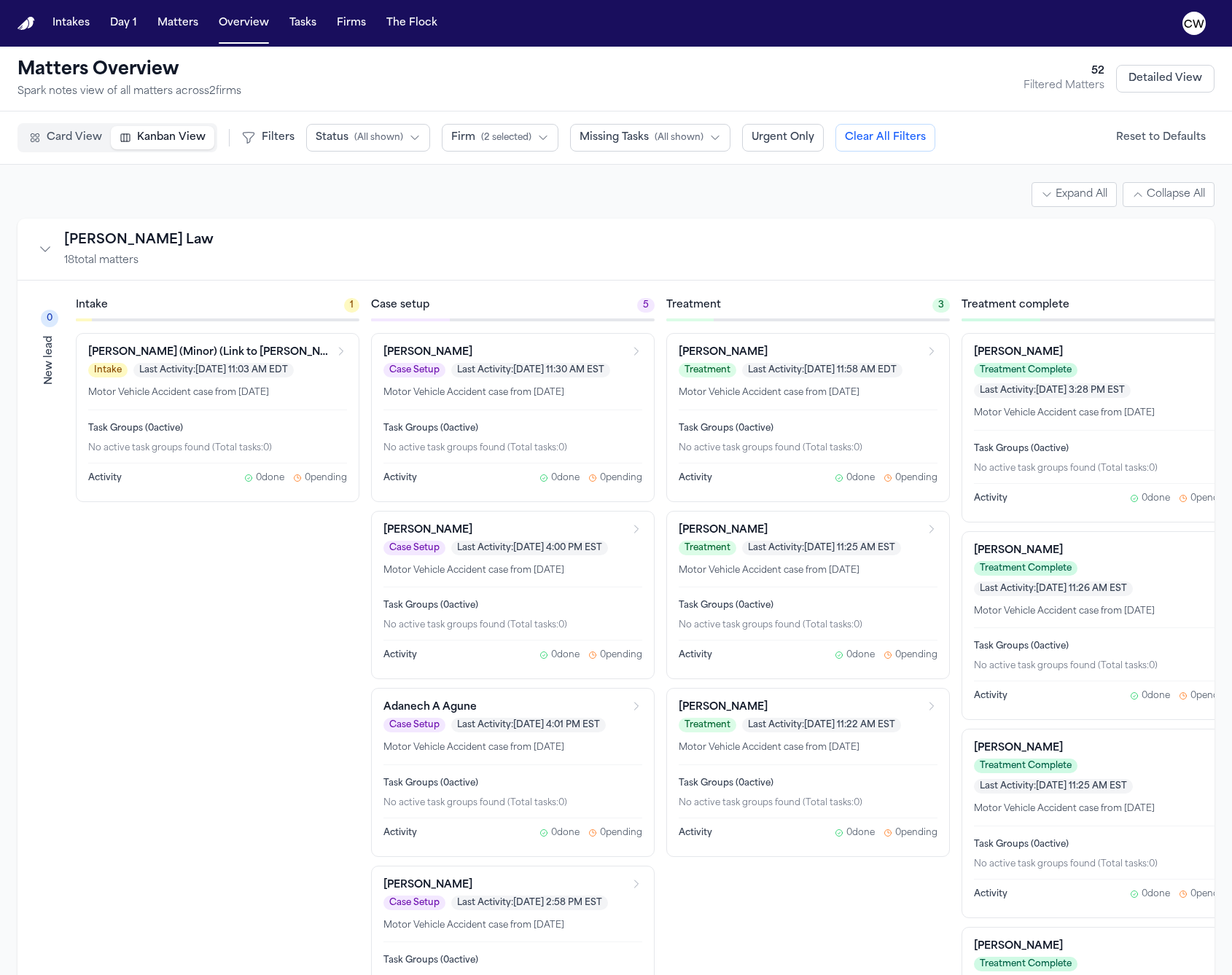
click at [46, 254] on icon "Collapse firm" at bounding box center [46, 250] width 15 height 15
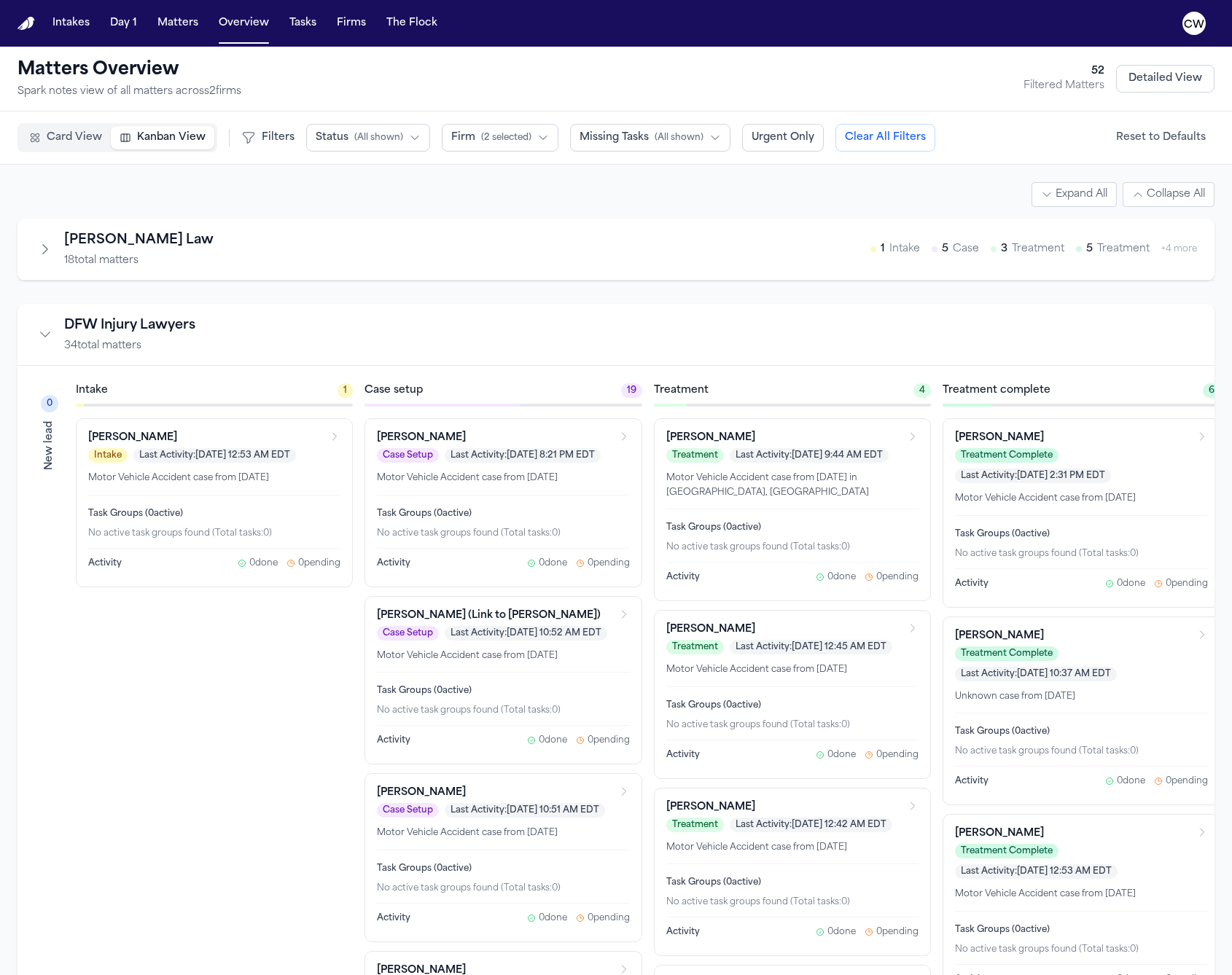
click at [46, 254] on icon "Expand firm" at bounding box center [46, 250] width 15 height 15
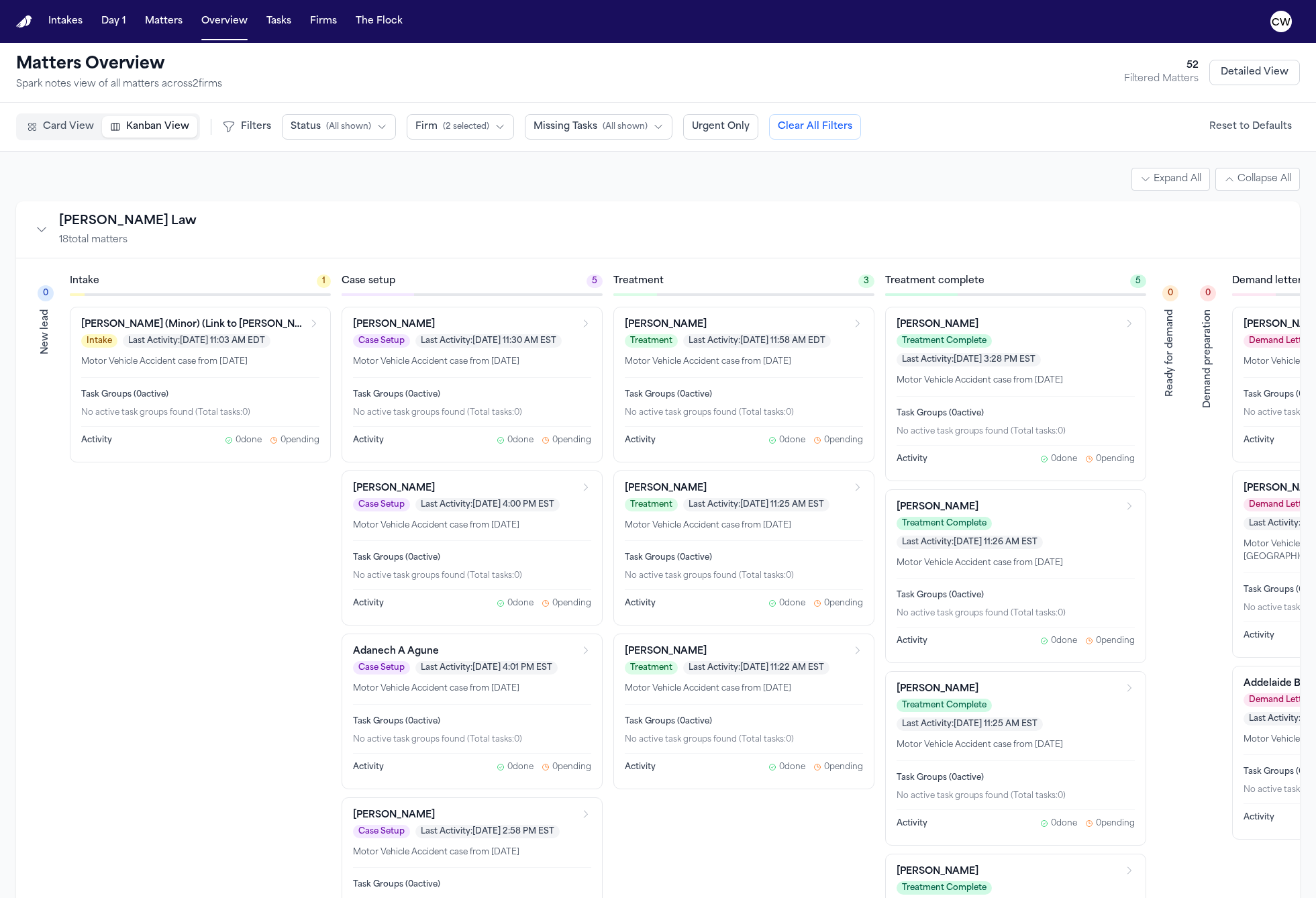
click at [431, 121] on span "Firm" at bounding box center [426, 127] width 22 height 13
click at [481, 227] on button "[PERSON_NAME] Law" at bounding box center [493, 238] width 170 height 24
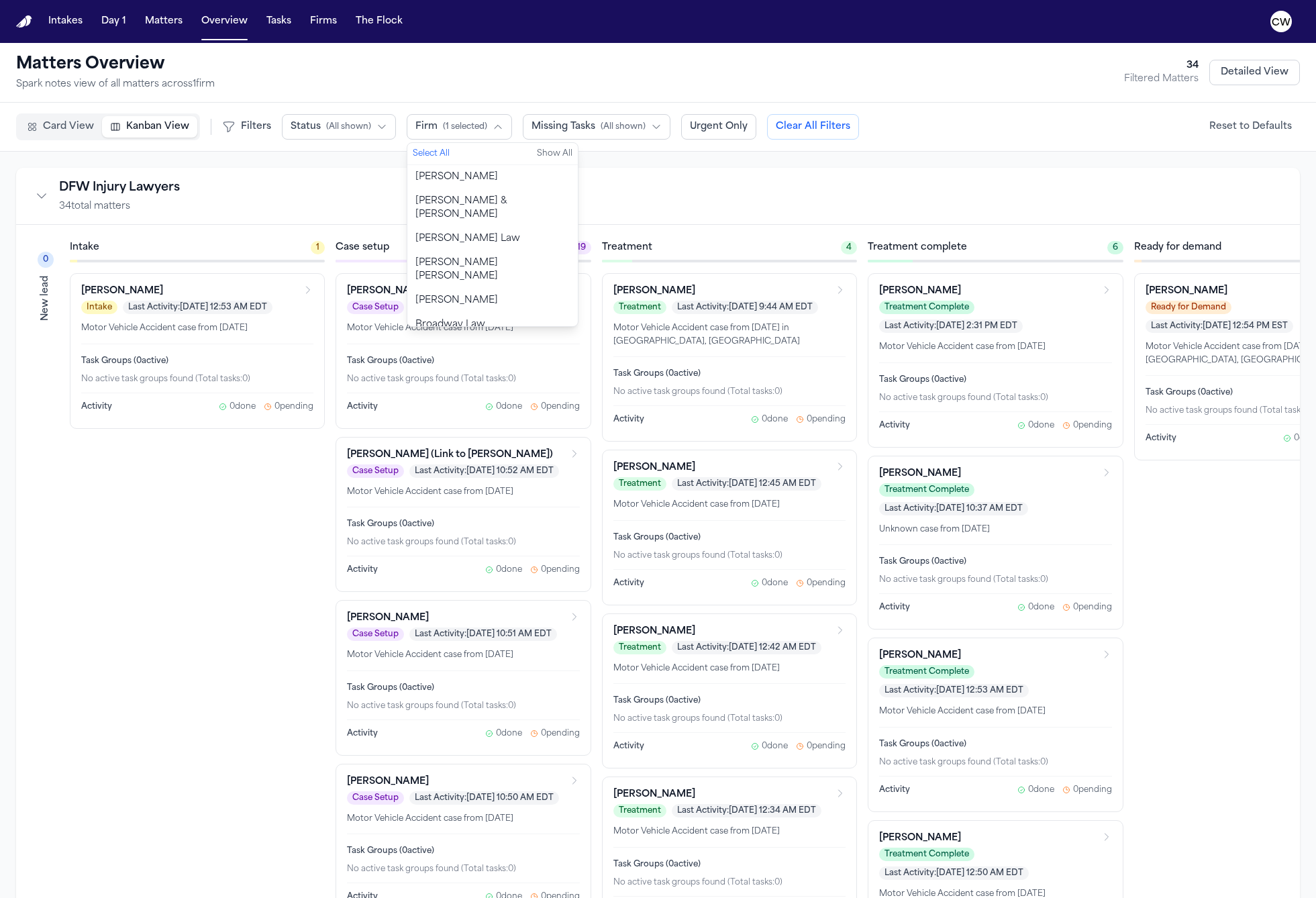
click at [631, 173] on div "DFW Injury Lawyers 34 total matters" at bounding box center [658, 196] width 1284 height 57
click at [56, 123] on span "Card View" at bounding box center [68, 127] width 51 height 13
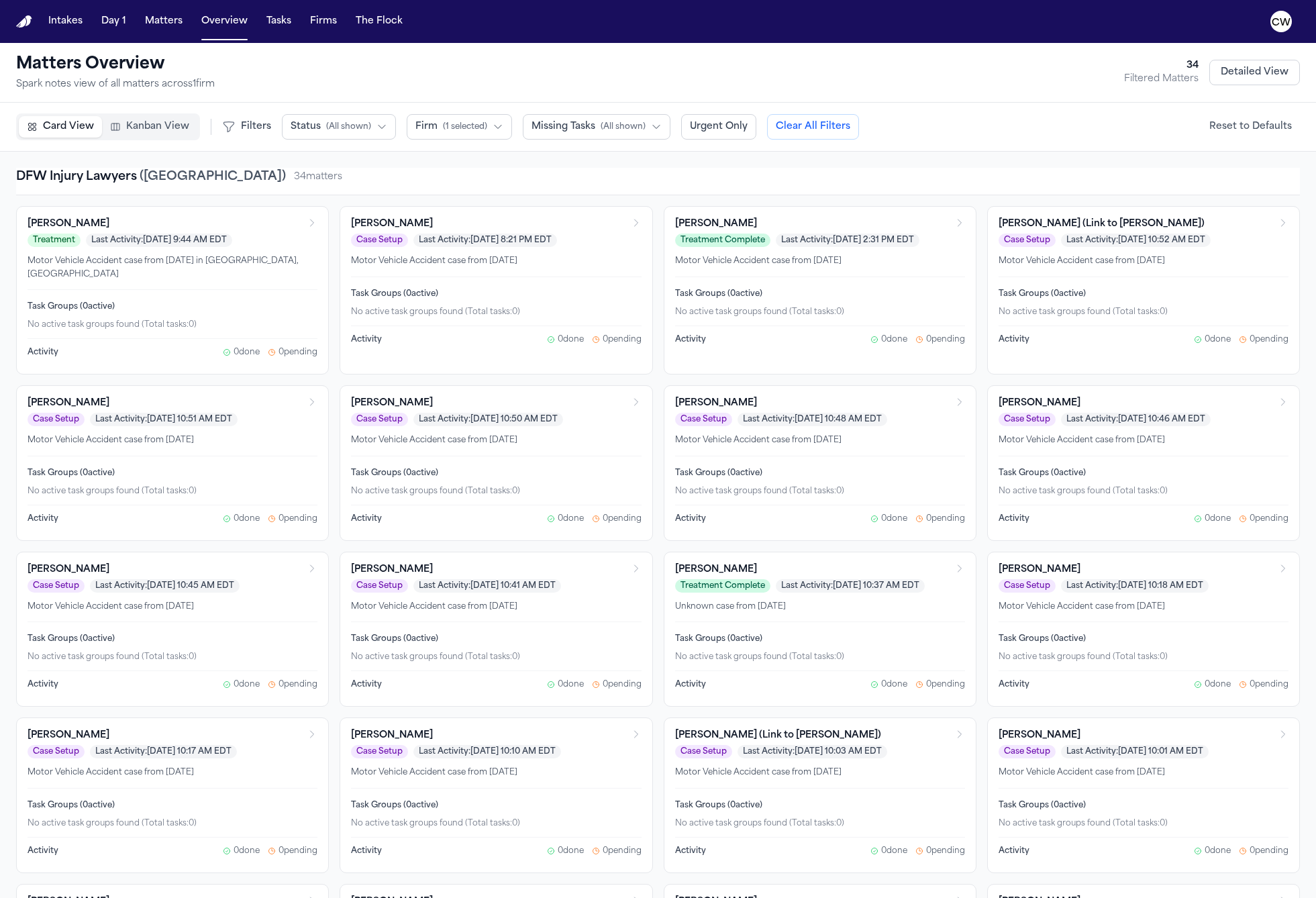
click at [171, 129] on span "Kanban View" at bounding box center [157, 127] width 63 height 13
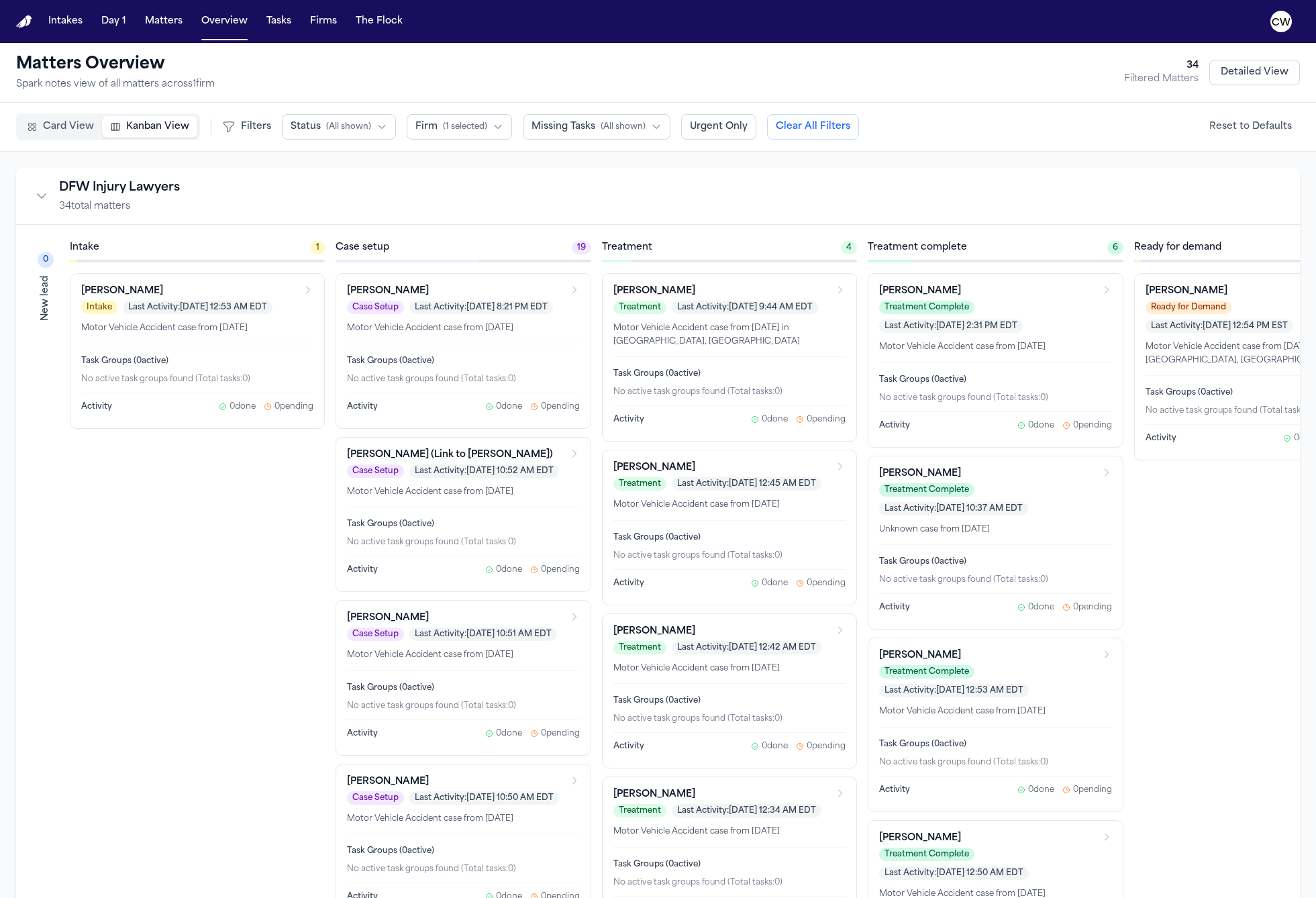
click at [82, 123] on span "Card View" at bounding box center [68, 127] width 51 height 13
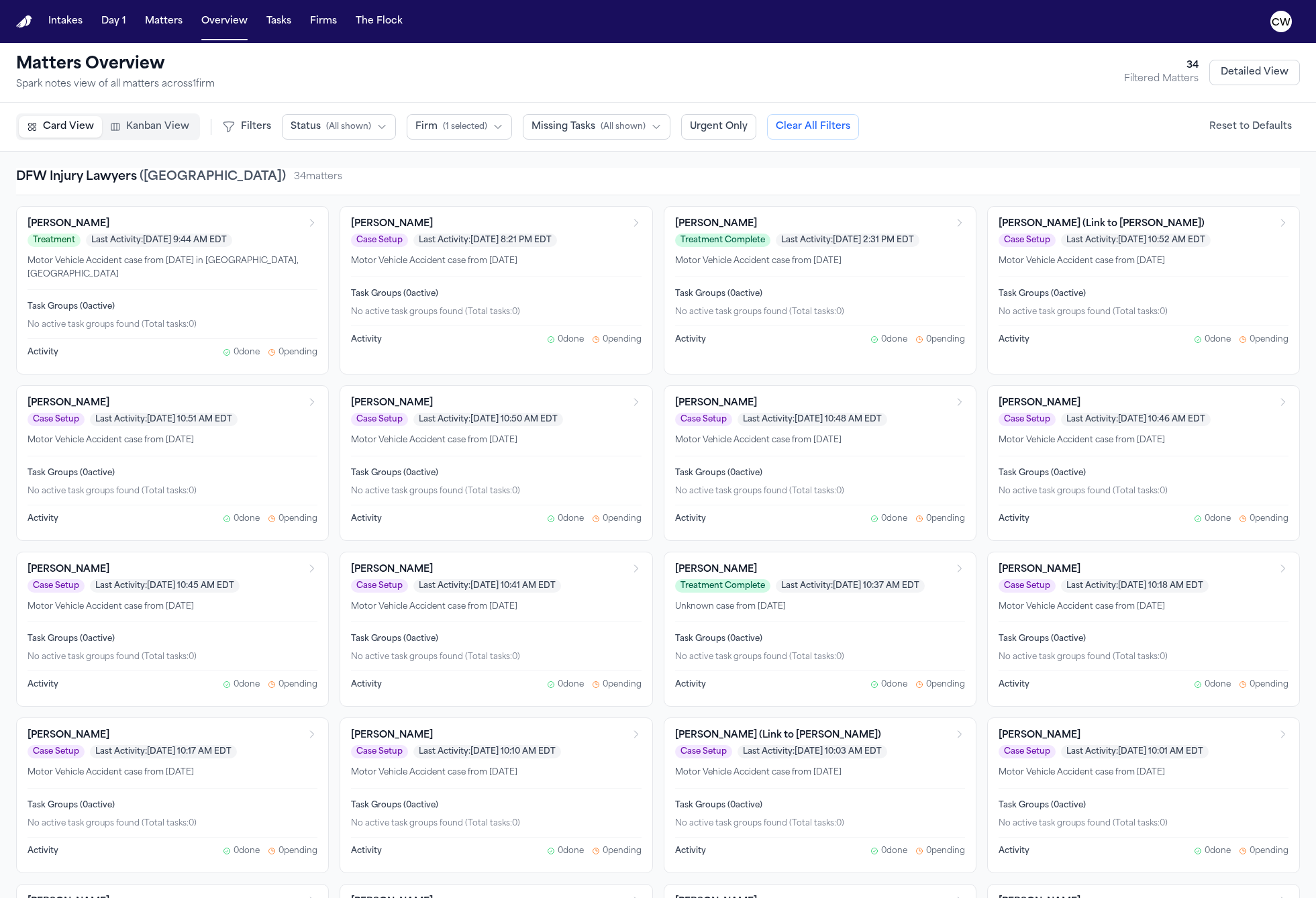
click at [142, 129] on span "Kanban View" at bounding box center [157, 127] width 63 height 13
